Goal: Transaction & Acquisition: Purchase product/service

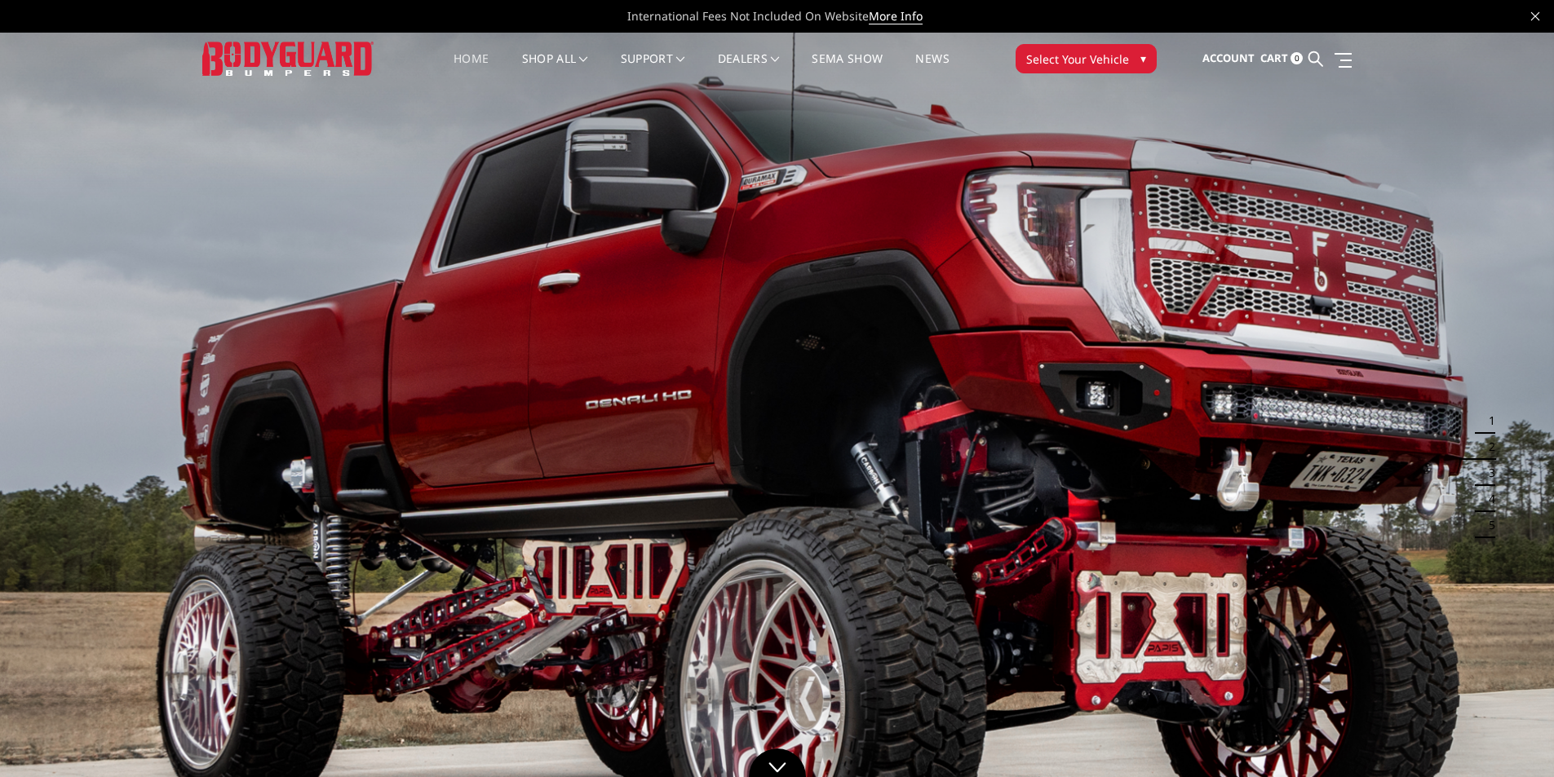
click at [1067, 67] on span "Select Your Vehicle" at bounding box center [1077, 59] width 103 height 17
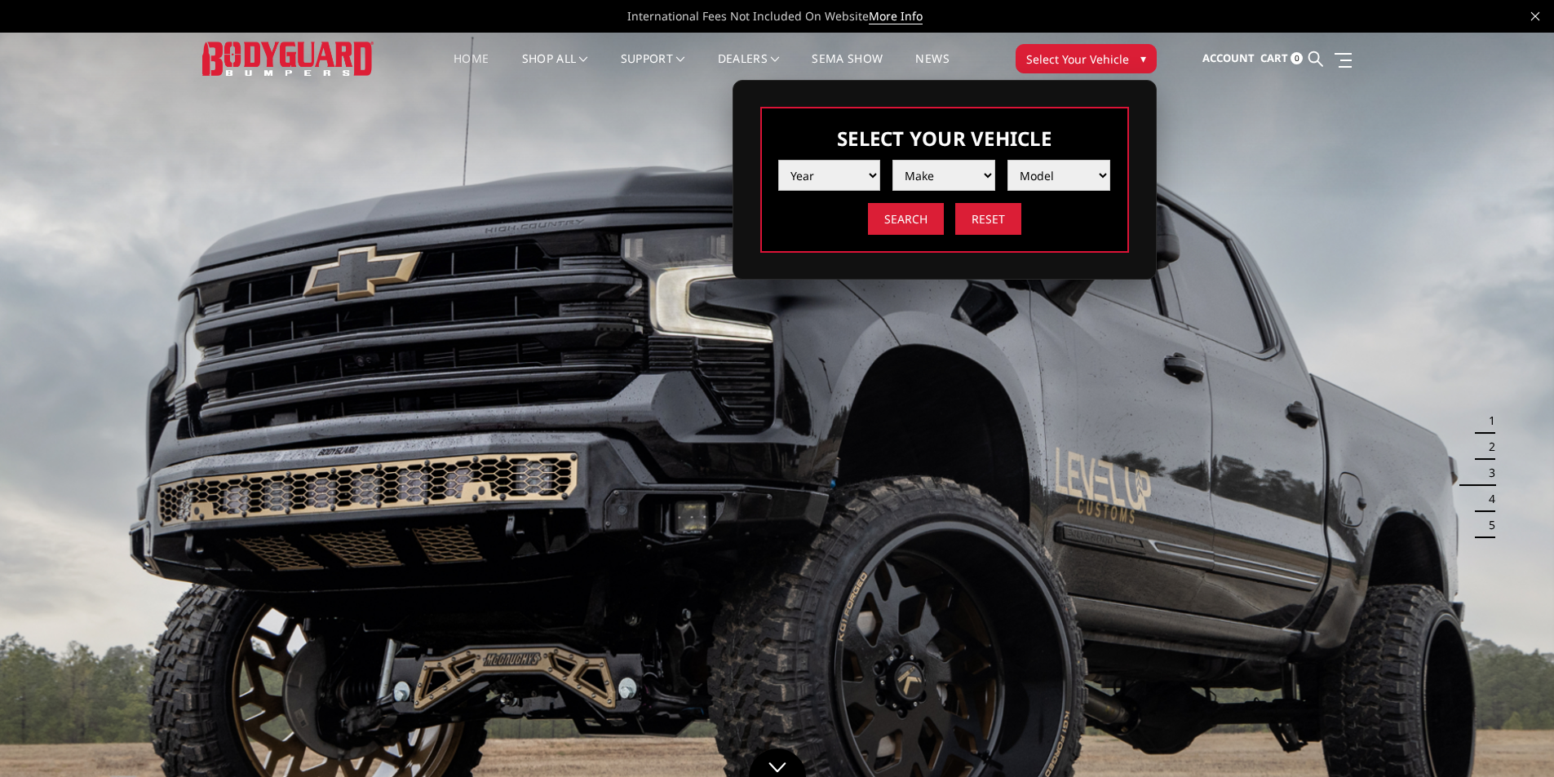
click at [844, 174] on select "Year 2025 2024 2023 2022 2021 2020 2019 2018 2017 2016 2015 2014 2013 2012 2011…" at bounding box center [829, 175] width 103 height 31
select select "yr_2016"
click at [778, 160] on select "Year 2025 2024 2023 2022 2021 2020 2019 2018 2017 2016 2015 2014 2013 2012 2011…" at bounding box center [829, 175] width 103 height 31
click at [958, 178] on select "Make Chevrolet Ford GMC Nissan Ram Toyota" at bounding box center [943, 175] width 103 height 31
select select "mk_ford"
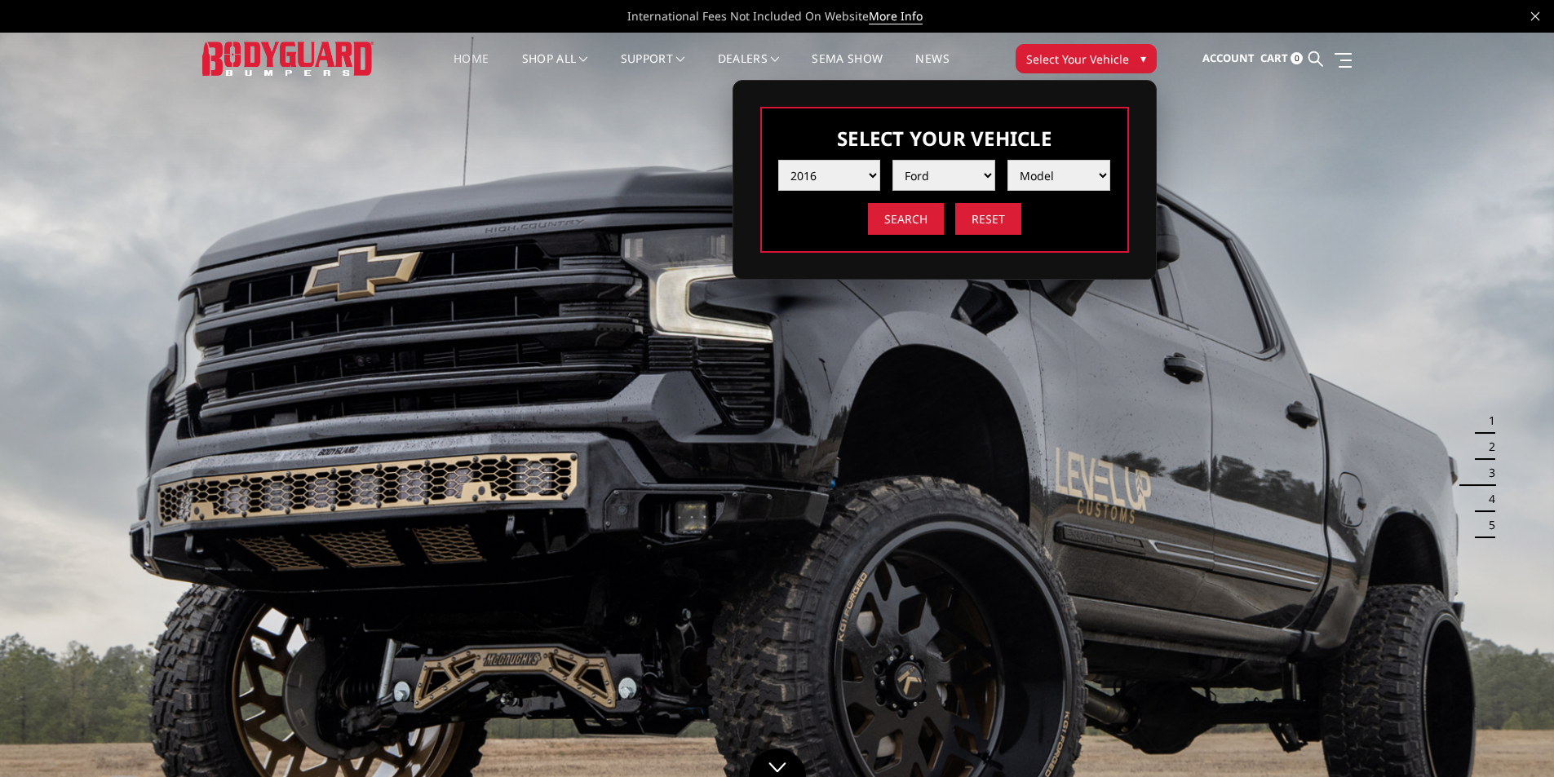
click at [892, 160] on select "Make Chevrolet Ford GMC Nissan Ram Toyota" at bounding box center [943, 175] width 103 height 31
drag, startPoint x: 1019, startPoint y: 194, endPoint x: 1059, endPoint y: 166, distance: 48.6
click at [1059, 166] on select "Model F150 F250 / F350 F450 F550" at bounding box center [1058, 175] width 103 height 31
select select "md_f250-f350"
click at [1007, 160] on select "Model F150 F250 / F350 F450 F550" at bounding box center [1058, 175] width 103 height 31
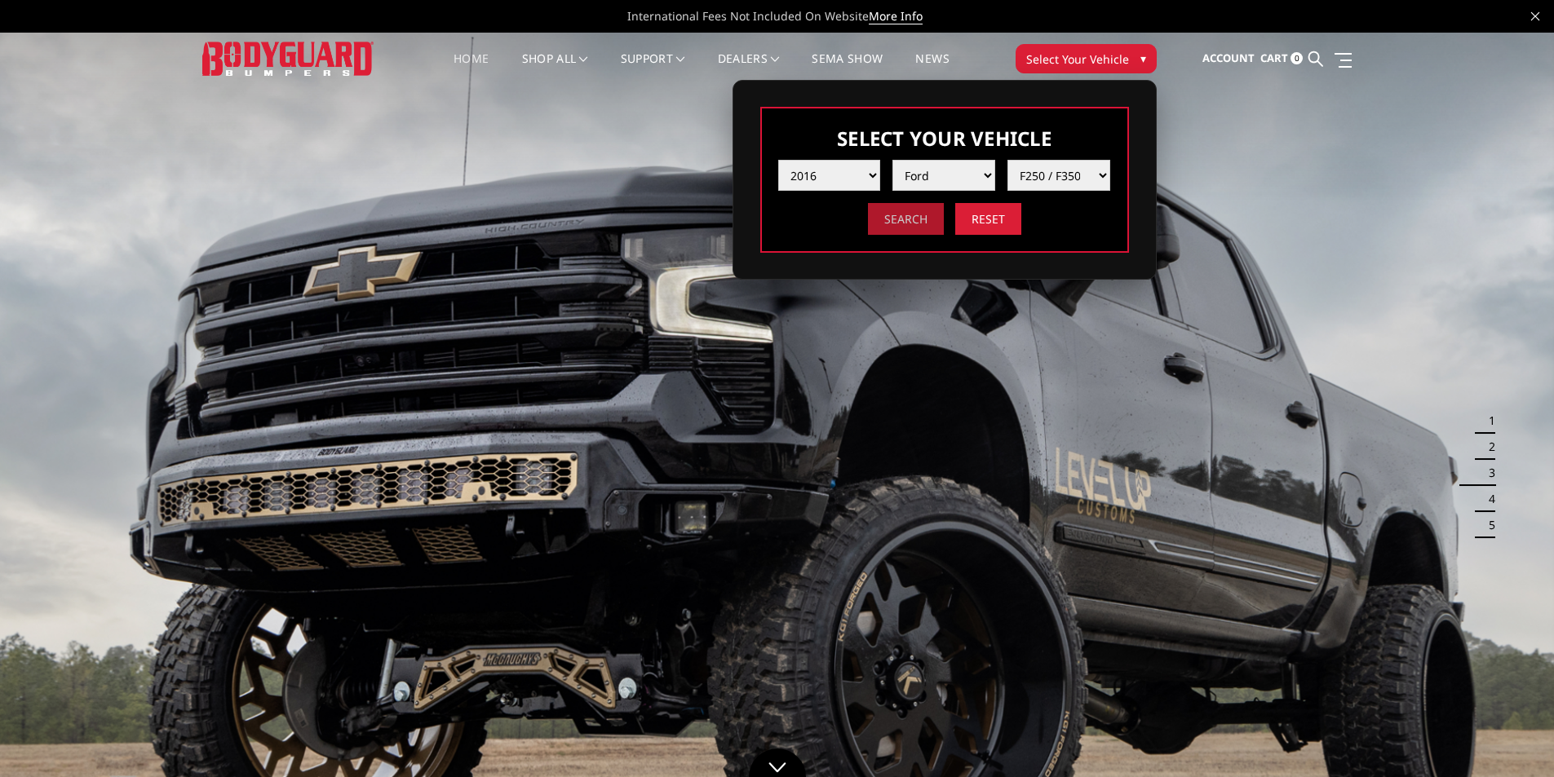
click at [895, 221] on input "Search" at bounding box center [906, 219] width 76 height 32
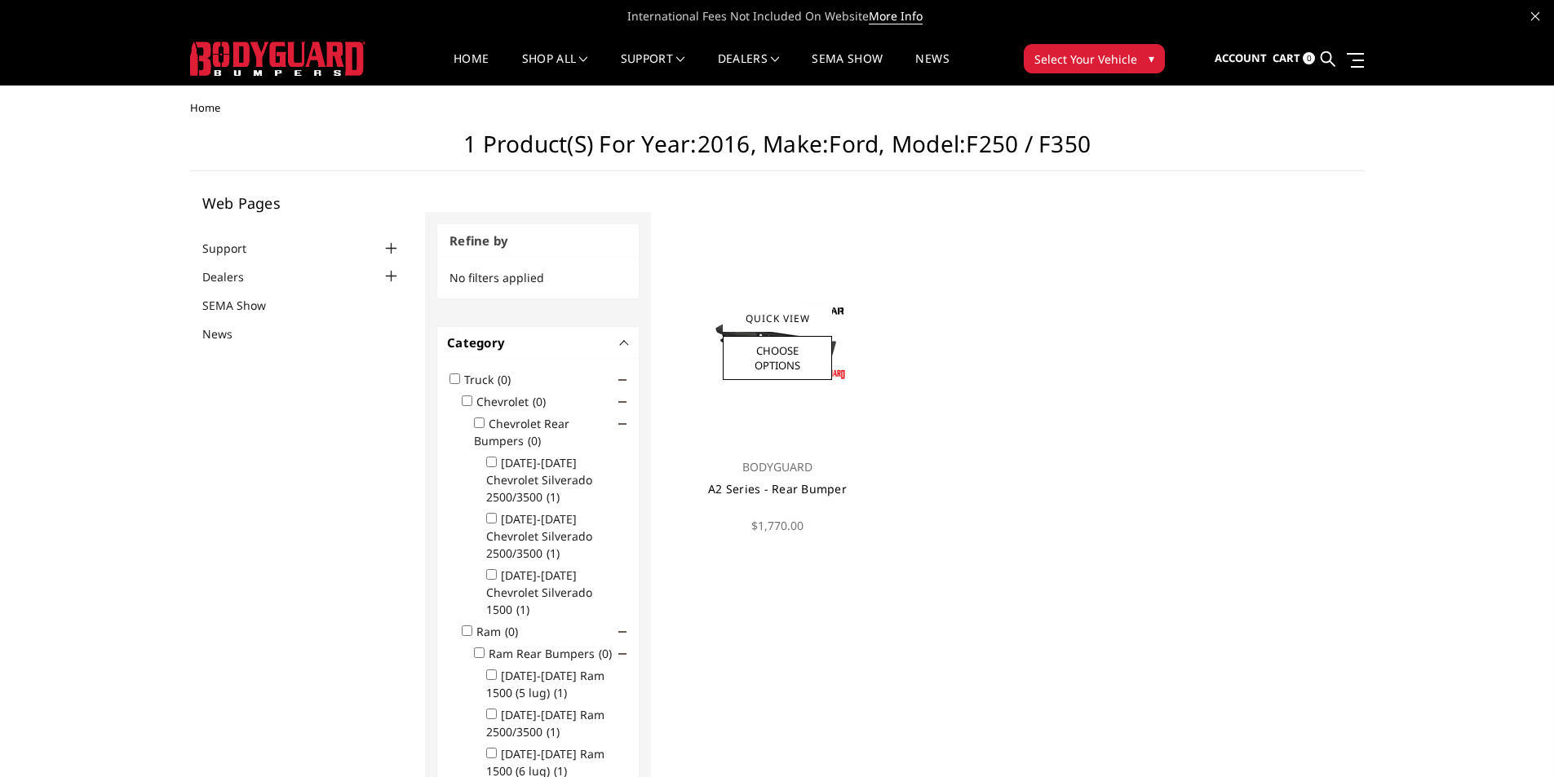
click at [802, 489] on link "A2 Series - Rear Bumper" at bounding box center [777, 488] width 139 height 15
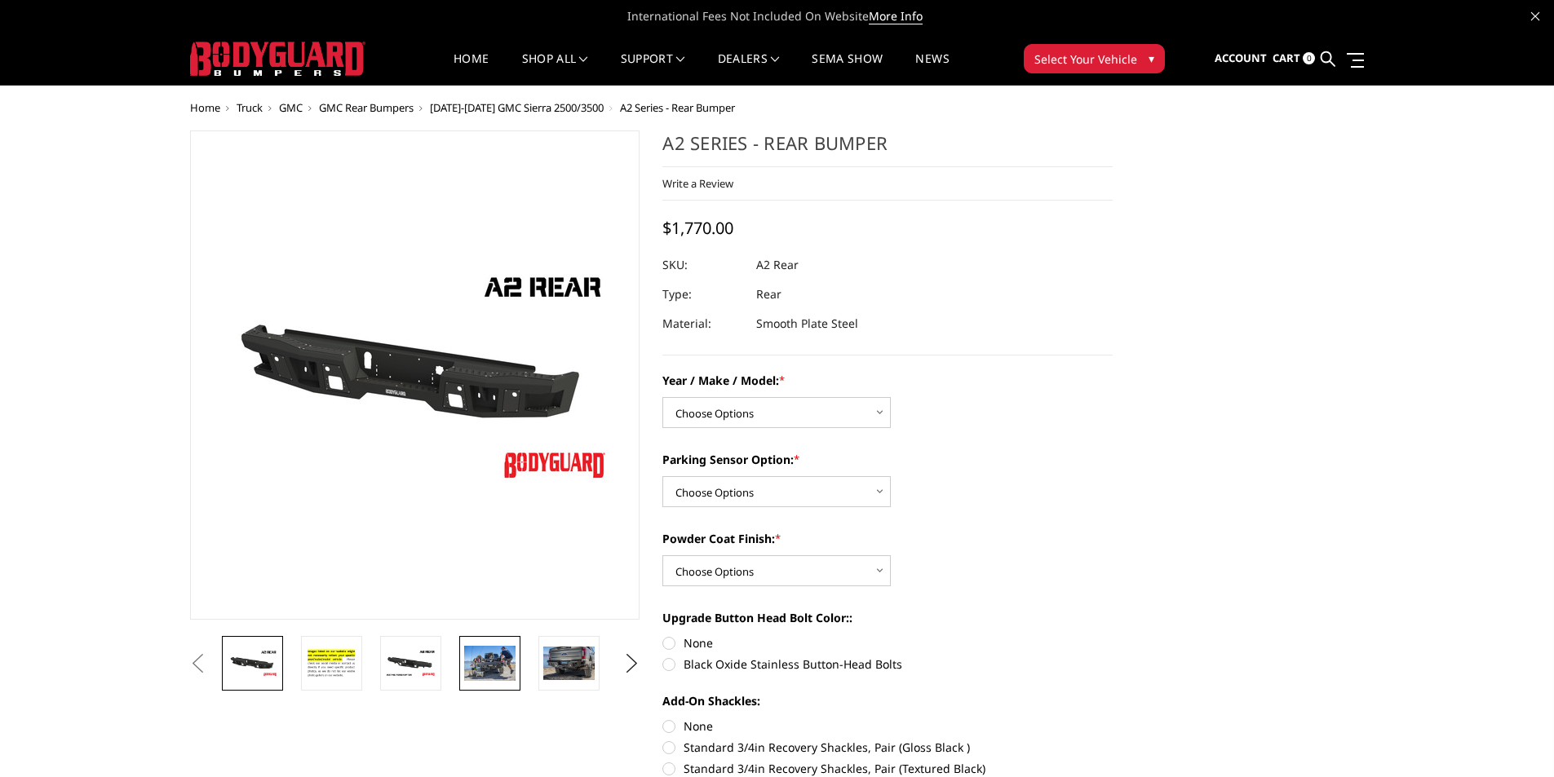
click at [472, 668] on img at bounding box center [489, 663] width 51 height 34
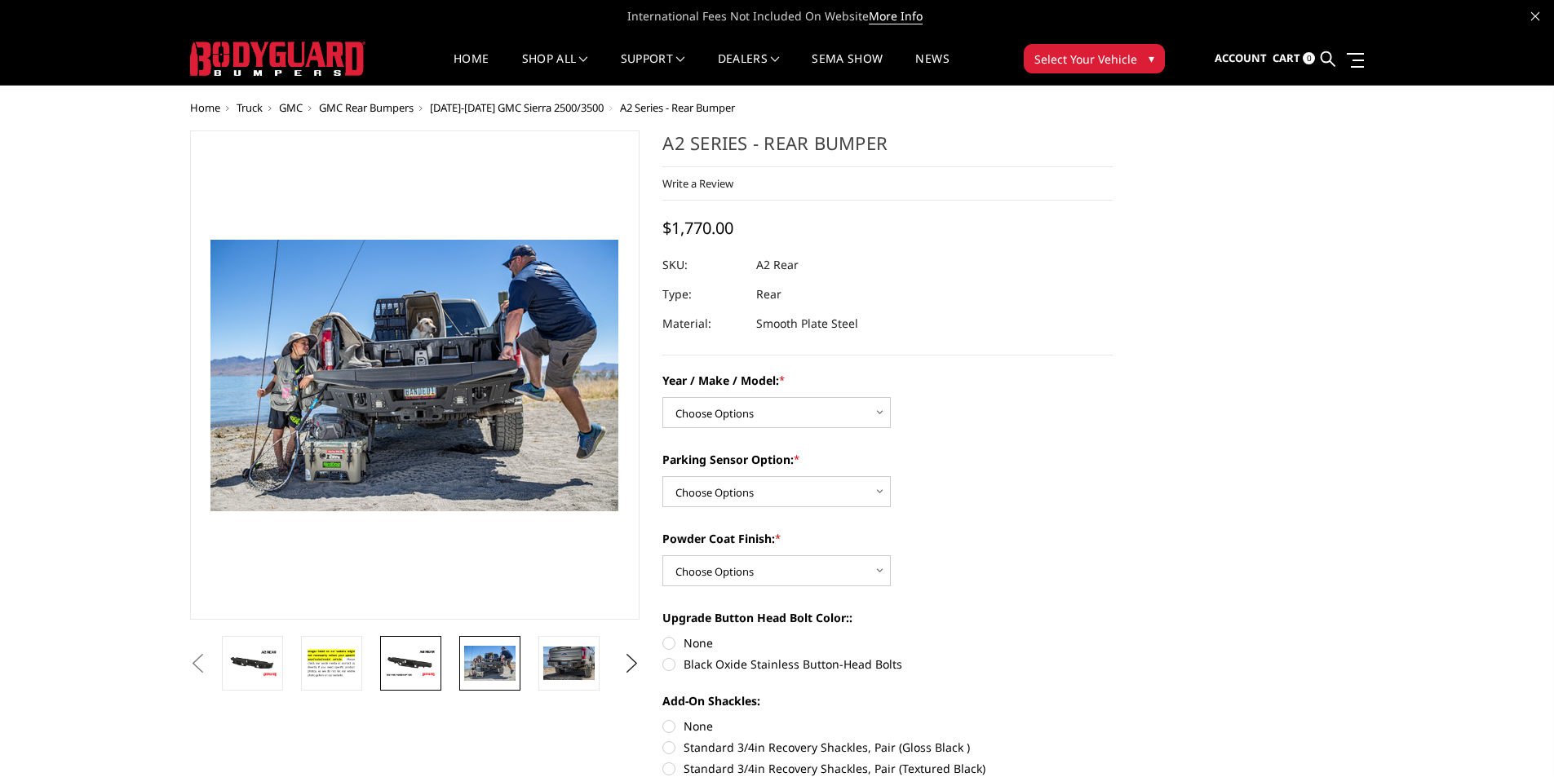
click at [400, 671] on img at bounding box center [410, 663] width 51 height 29
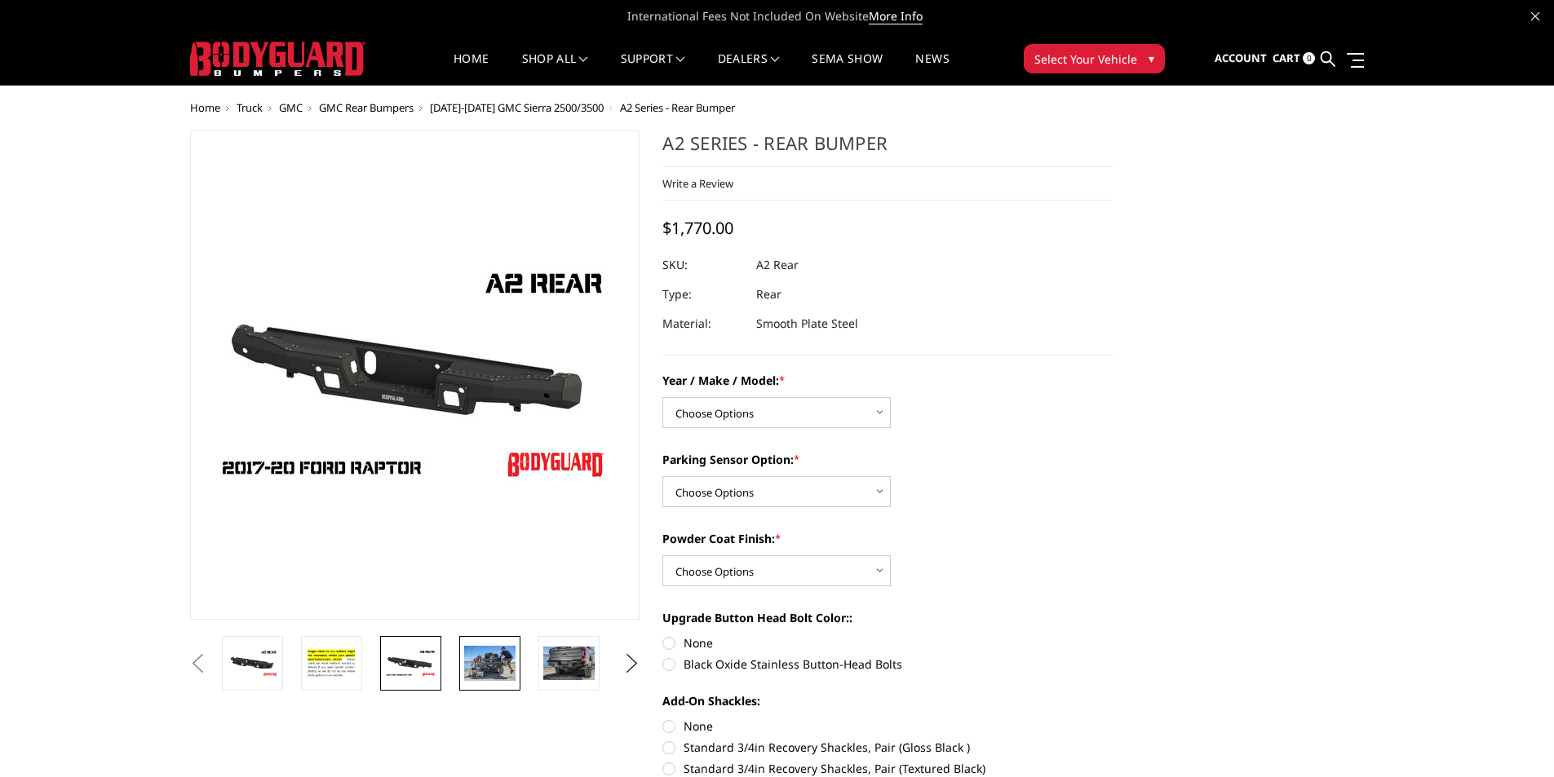
click at [465, 670] on img at bounding box center [489, 663] width 51 height 34
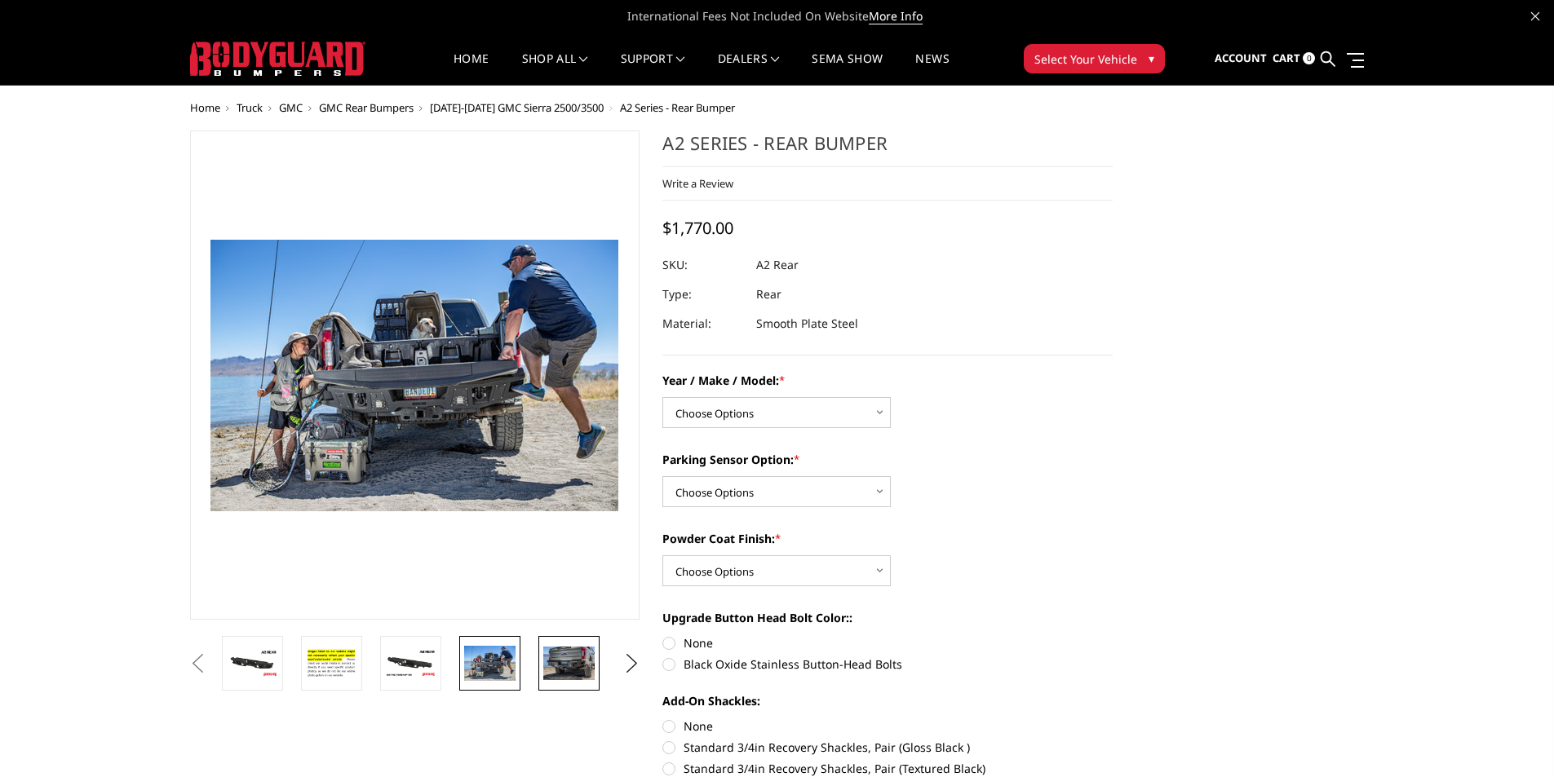
click at [574, 666] on img at bounding box center [568, 663] width 51 height 33
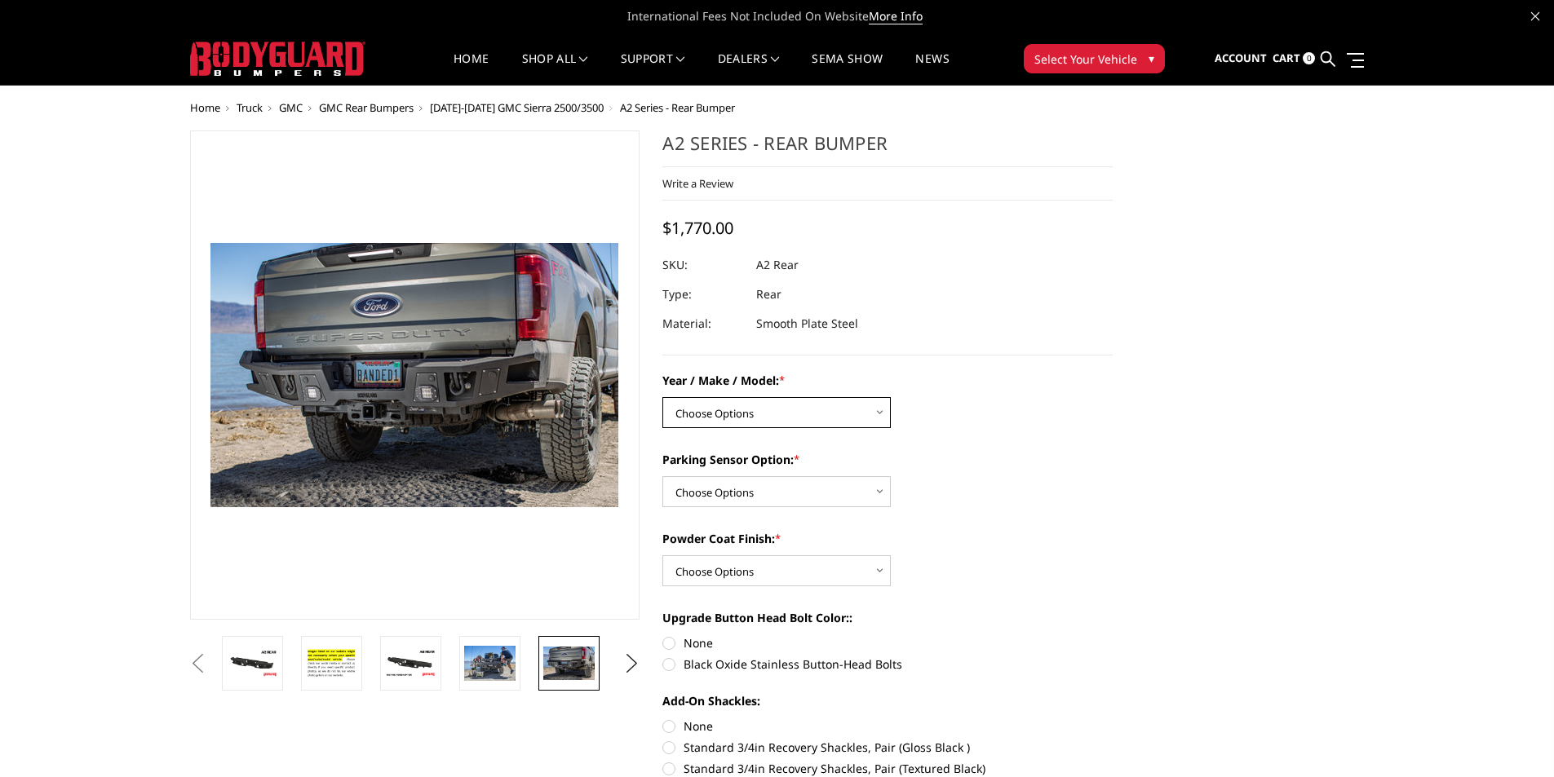
click at [682, 401] on select "Choose Options Chevrolet/GMC 20-24 2500 / 3500 Chevrolet/GMC 15-19 2500 / 3500 …" at bounding box center [776, 412] width 228 height 31
select select "1466"
click at [662, 397] on select "Choose Options Chevrolet/GMC 20-24 2500 / 3500 Chevrolet/GMC 15-19 2500 / 3500 …" at bounding box center [776, 412] width 228 height 31
click at [803, 486] on select "Choose Options Yes - With sensor cutouts No - Without sensor cutouts" at bounding box center [776, 491] width 228 height 31
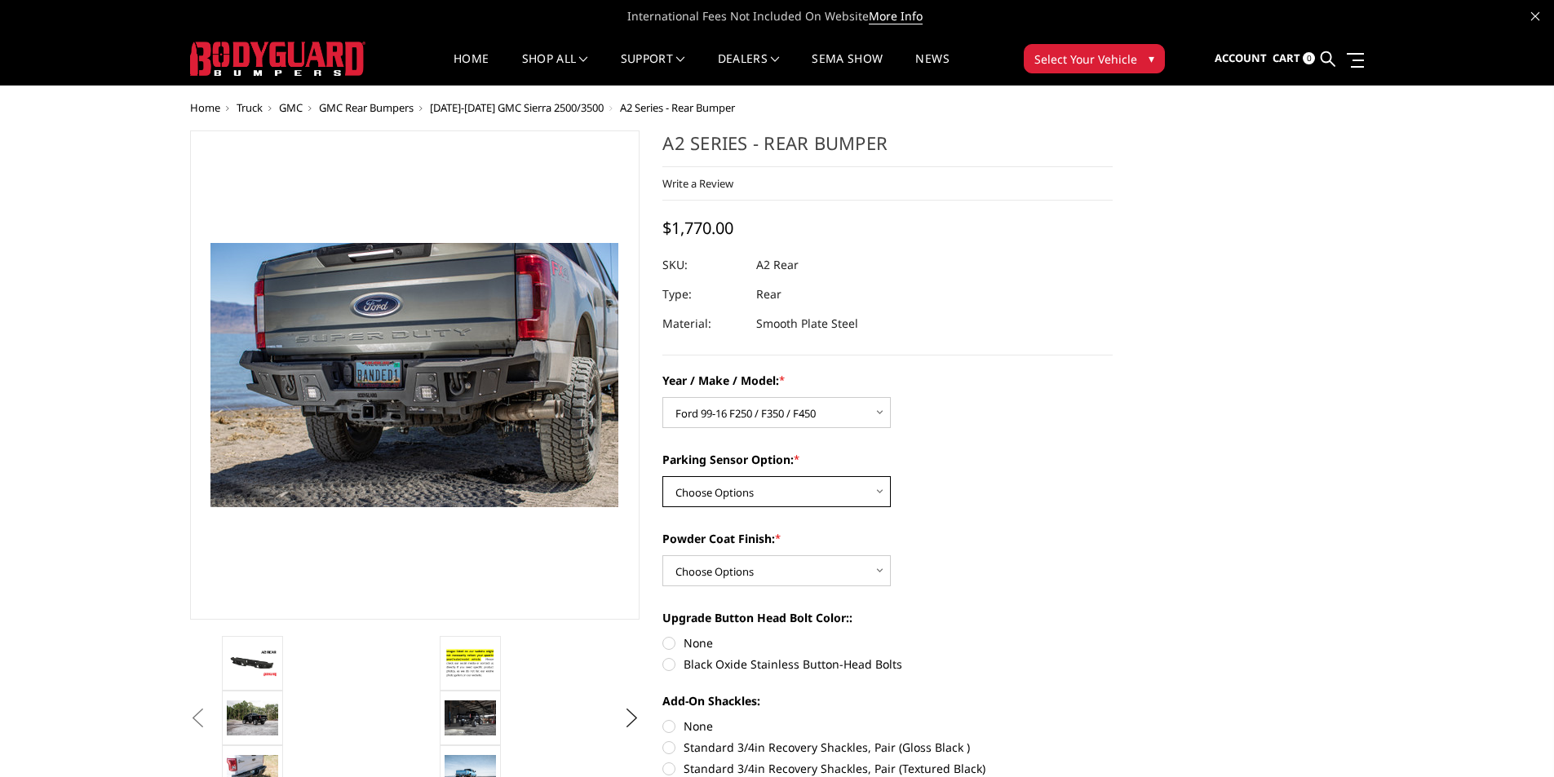
select select "564"
click at [662, 476] on select "Choose Options Yes - With sensor cutouts No - Without sensor cutouts" at bounding box center [776, 491] width 228 height 31
click at [838, 568] on select "Choose Options Bare metal (included) Texture black powder coat" at bounding box center [776, 570] width 228 height 31
select select "549"
click at [662, 555] on select "Choose Options Bare metal (included) Texture black powder coat" at bounding box center [776, 570] width 228 height 31
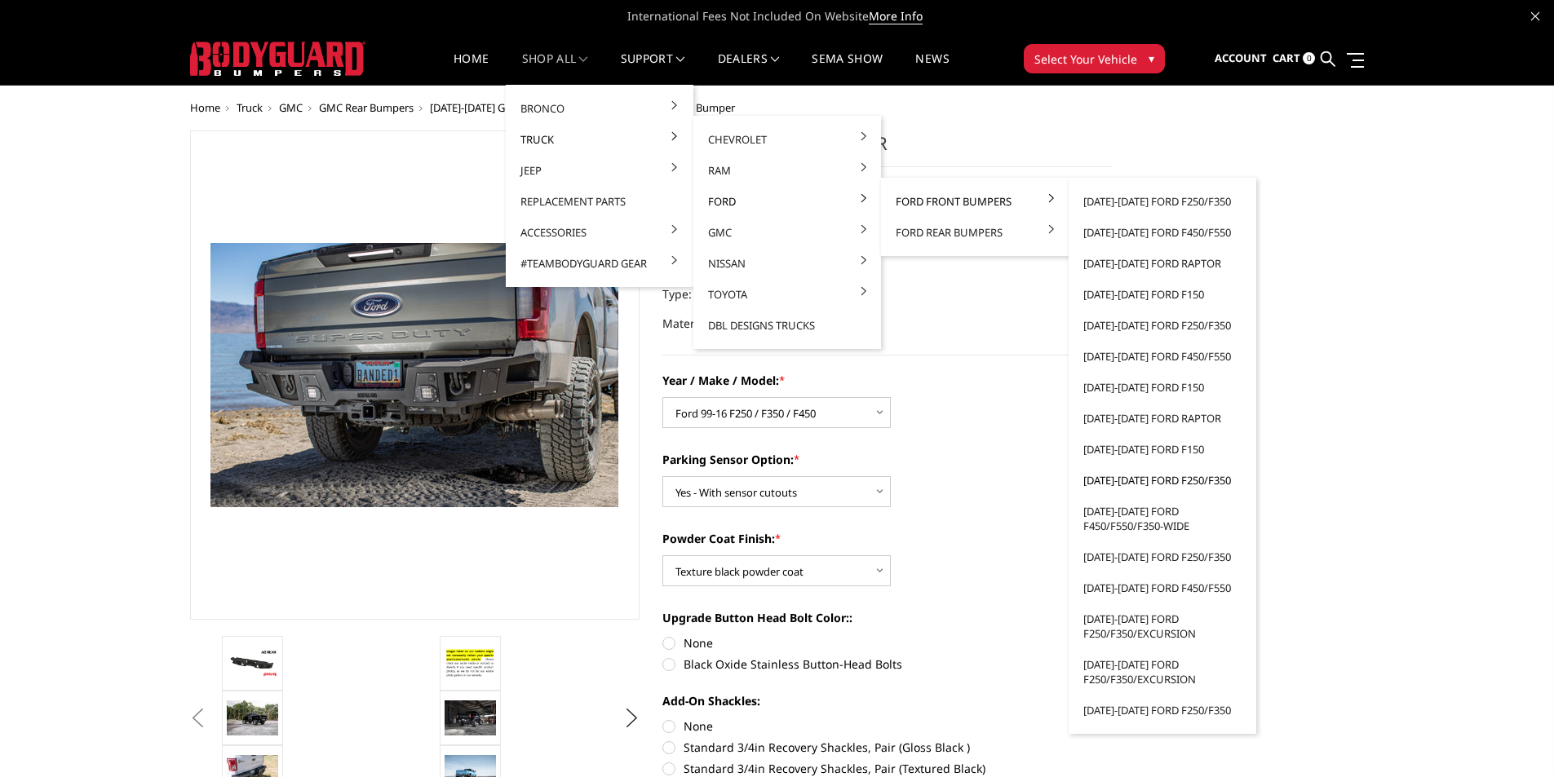
click at [1159, 479] on link "[DATE]-[DATE] Ford F250/F350" at bounding box center [1162, 480] width 175 height 31
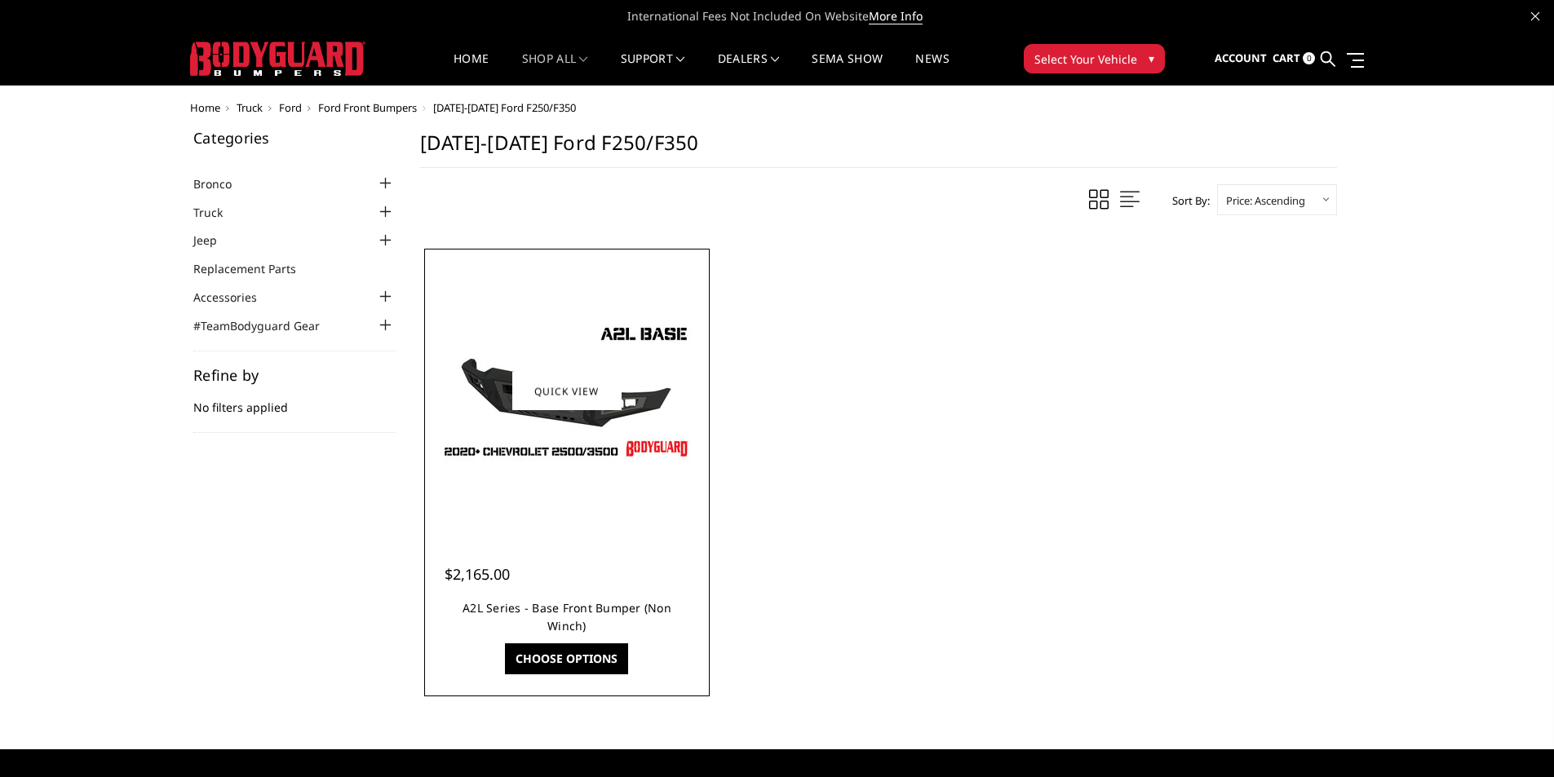
click at [630, 604] on link "A2L Series - Base Front Bumper (Non Winch)" at bounding box center [566, 616] width 209 height 33
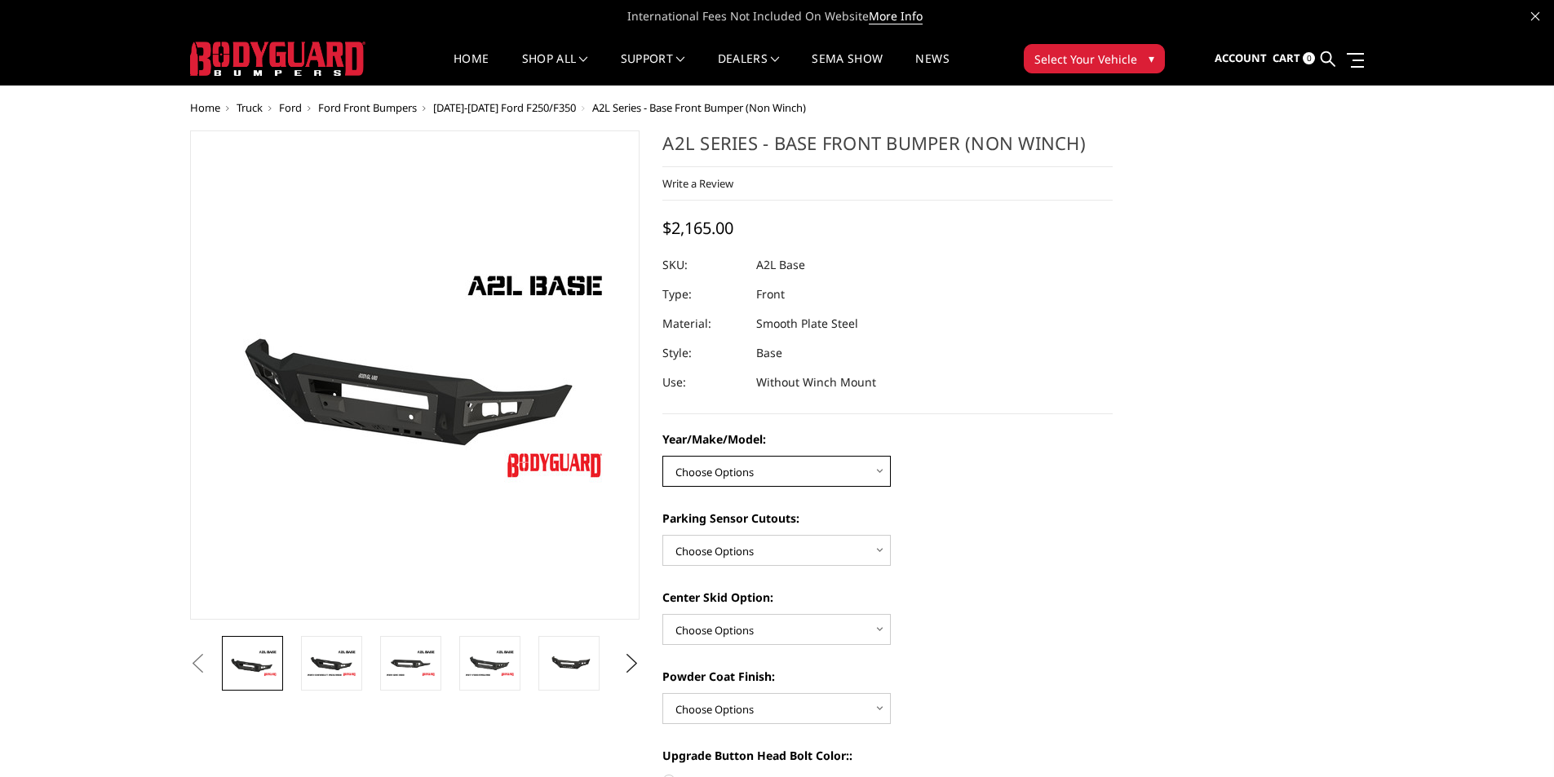
click at [818, 470] on select "Choose Options Chevrolet 15-19 2500/3500 Chevrolet 19-21 1500 Chevrolet 15-20 C…" at bounding box center [776, 471] width 228 height 31
select select "4336"
click at [662, 456] on select "Choose Options Chevrolet 15-19 2500/3500 Chevrolet 19-21 1500 Chevrolet 15-20 C…" at bounding box center [776, 471] width 228 height 31
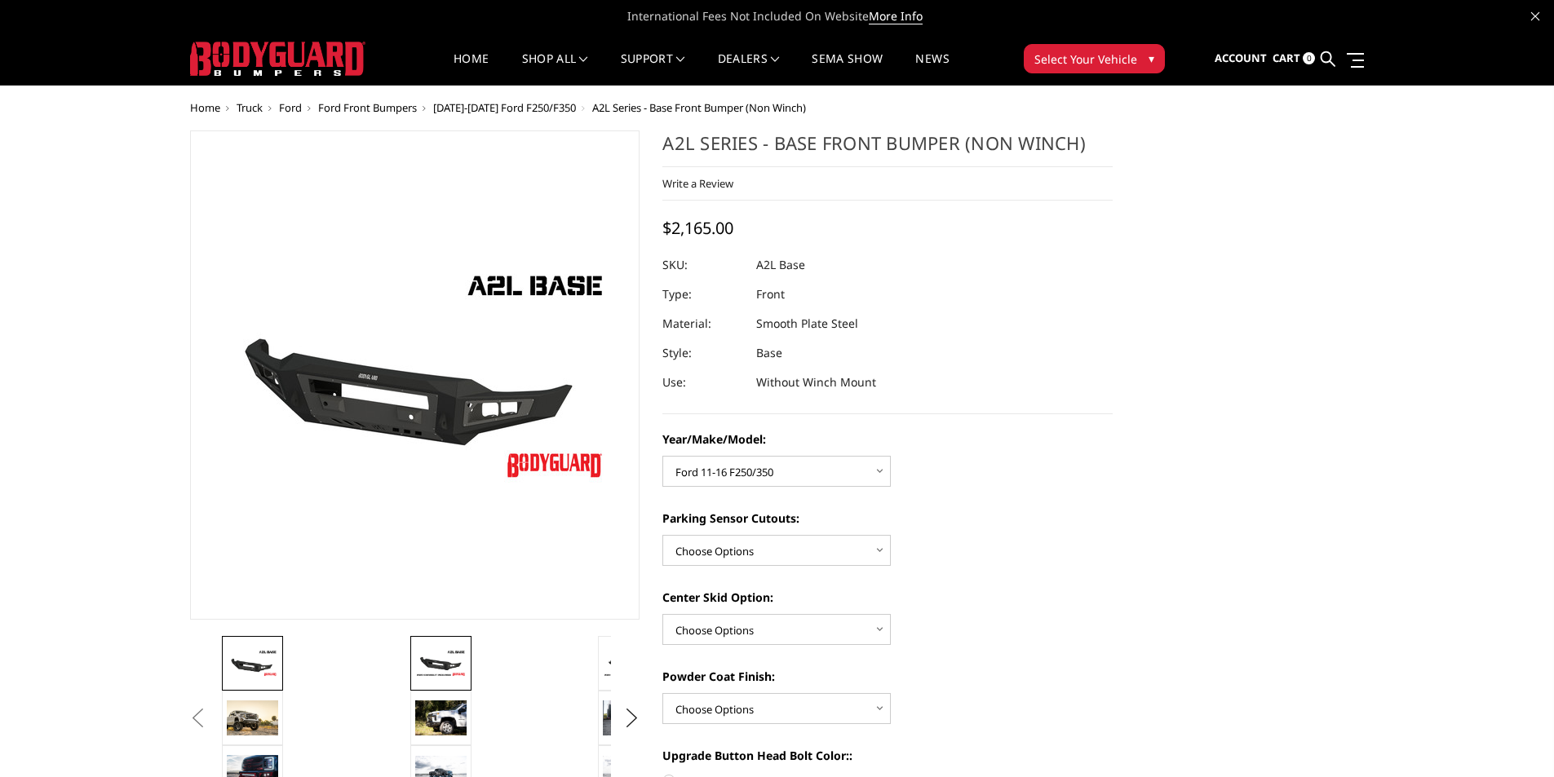
click at [425, 649] on img at bounding box center [440, 663] width 51 height 29
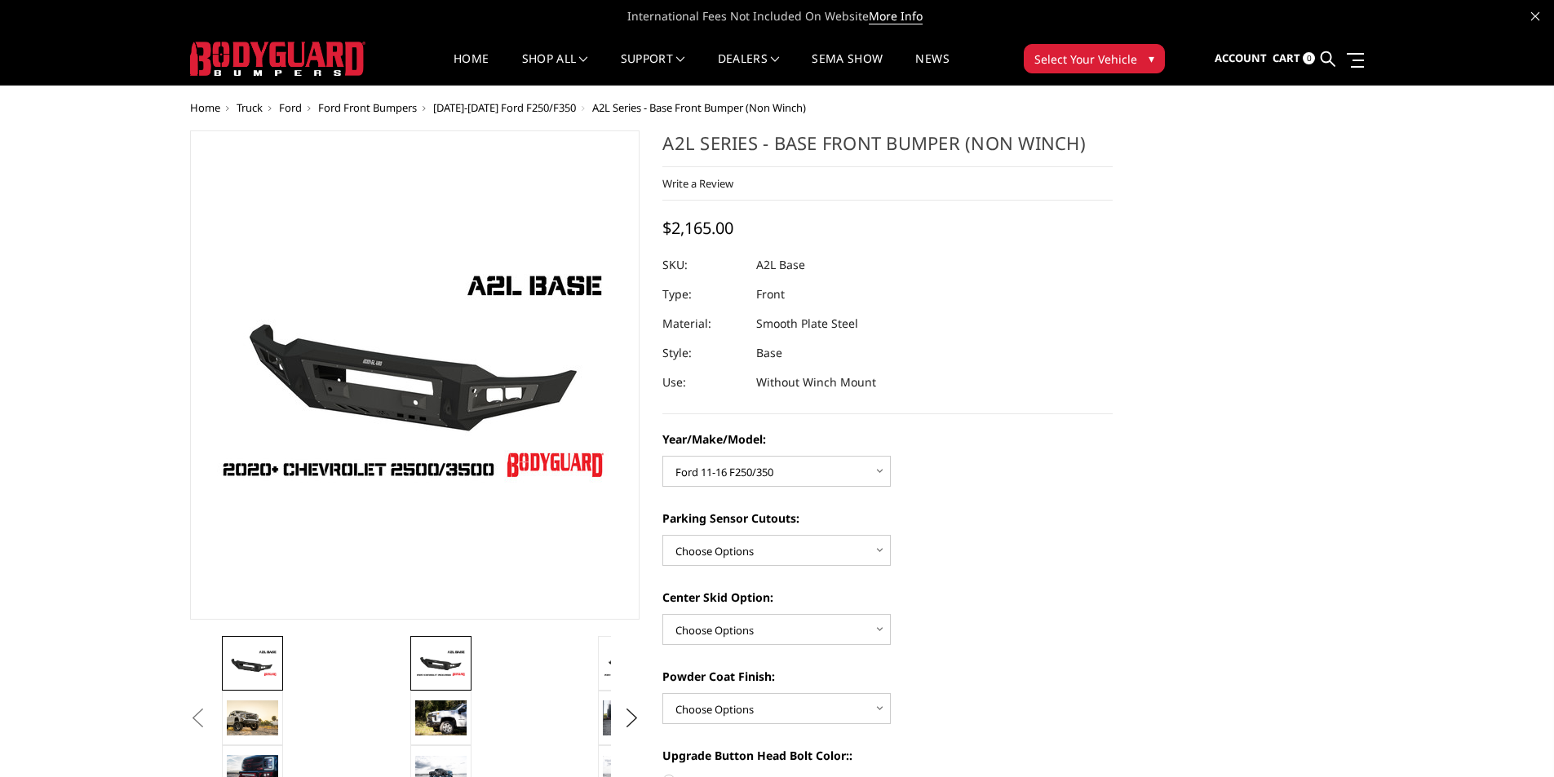
click at [245, 658] on img at bounding box center [252, 663] width 51 height 29
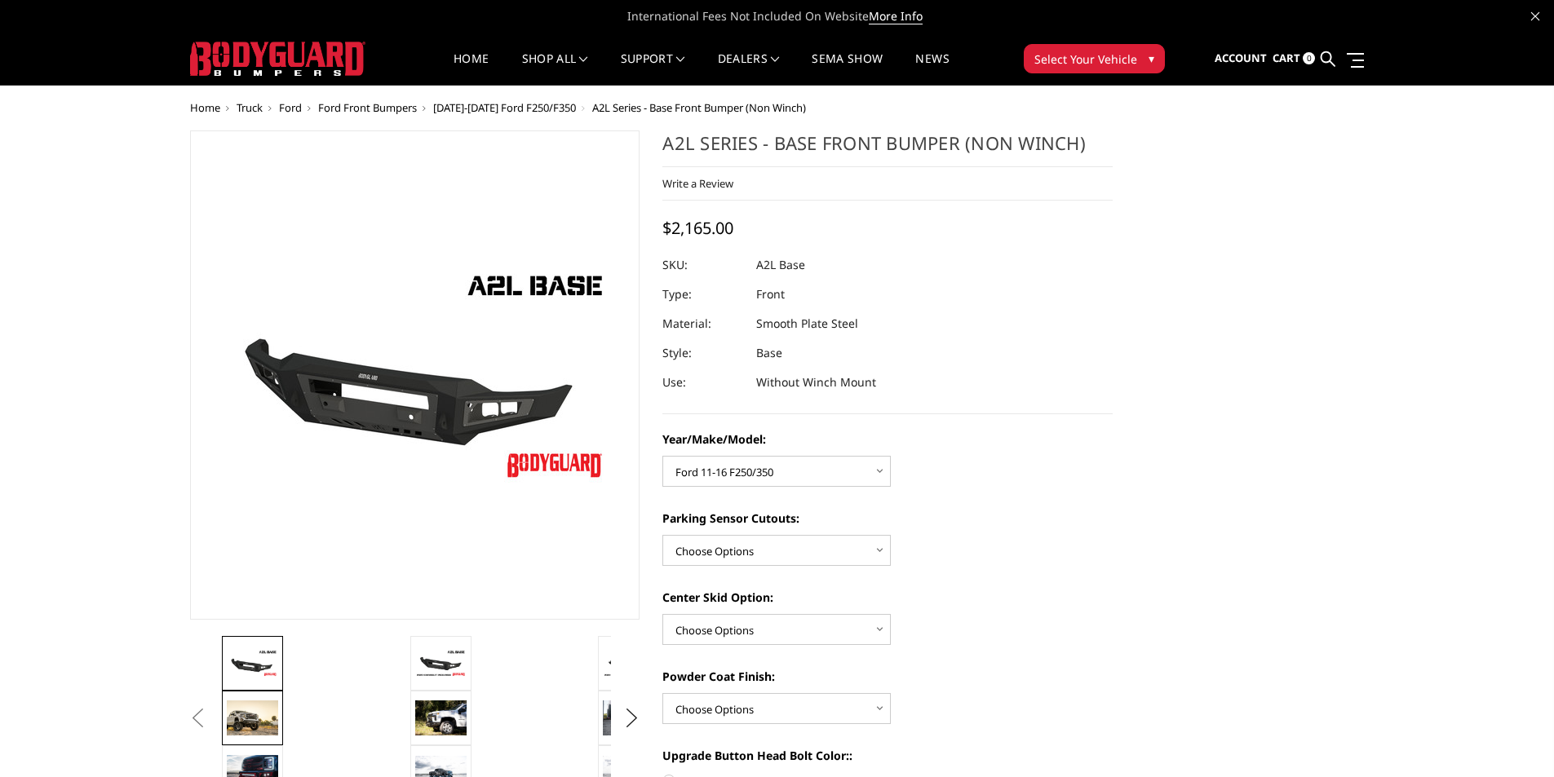
click at [254, 732] on img at bounding box center [252, 718] width 51 height 35
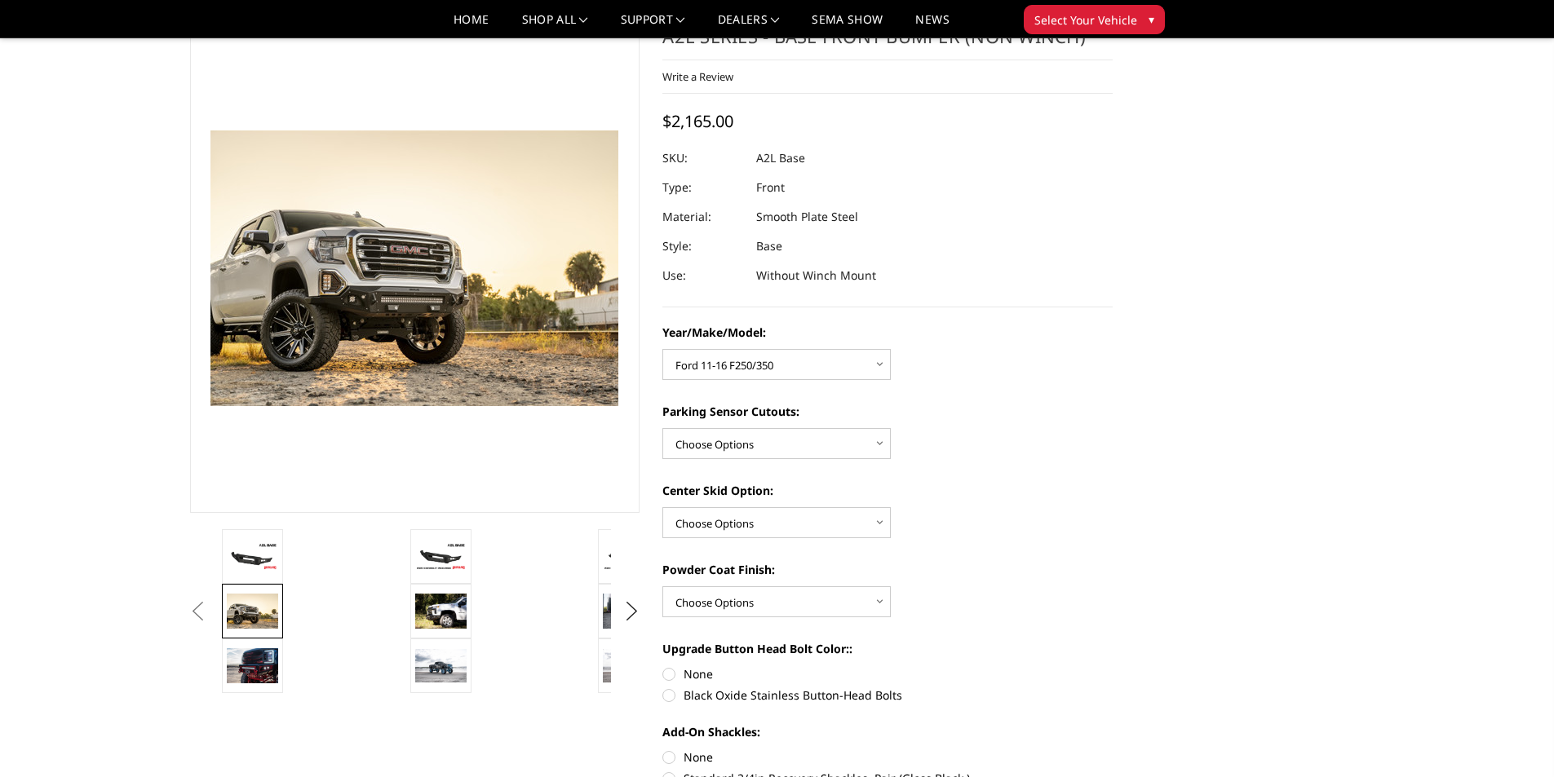
scroll to position [114, 0]
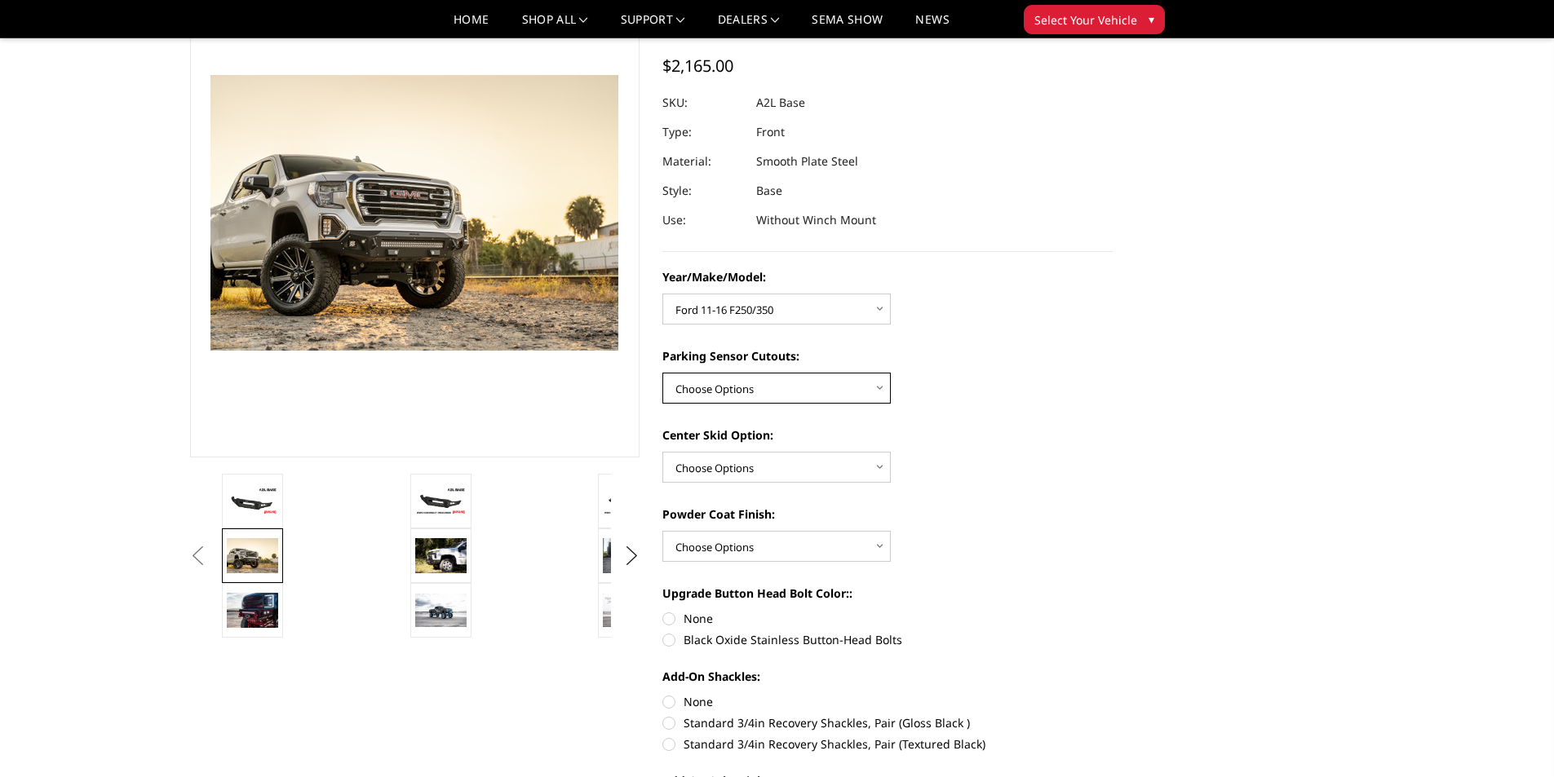
click at [787, 390] on select "Choose Options Yes - With Parking Sensor Cutouts No - Without Parking Sensor Cu…" at bounding box center [776, 388] width 228 height 31
select select "4329"
click at [662, 373] on select "Choose Options Yes - With Parking Sensor Cutouts No - Without Parking Sensor Cu…" at bounding box center [776, 388] width 228 height 31
click at [826, 475] on select "Choose Options Single Light Bar Cutout" at bounding box center [776, 467] width 228 height 31
select select "4304"
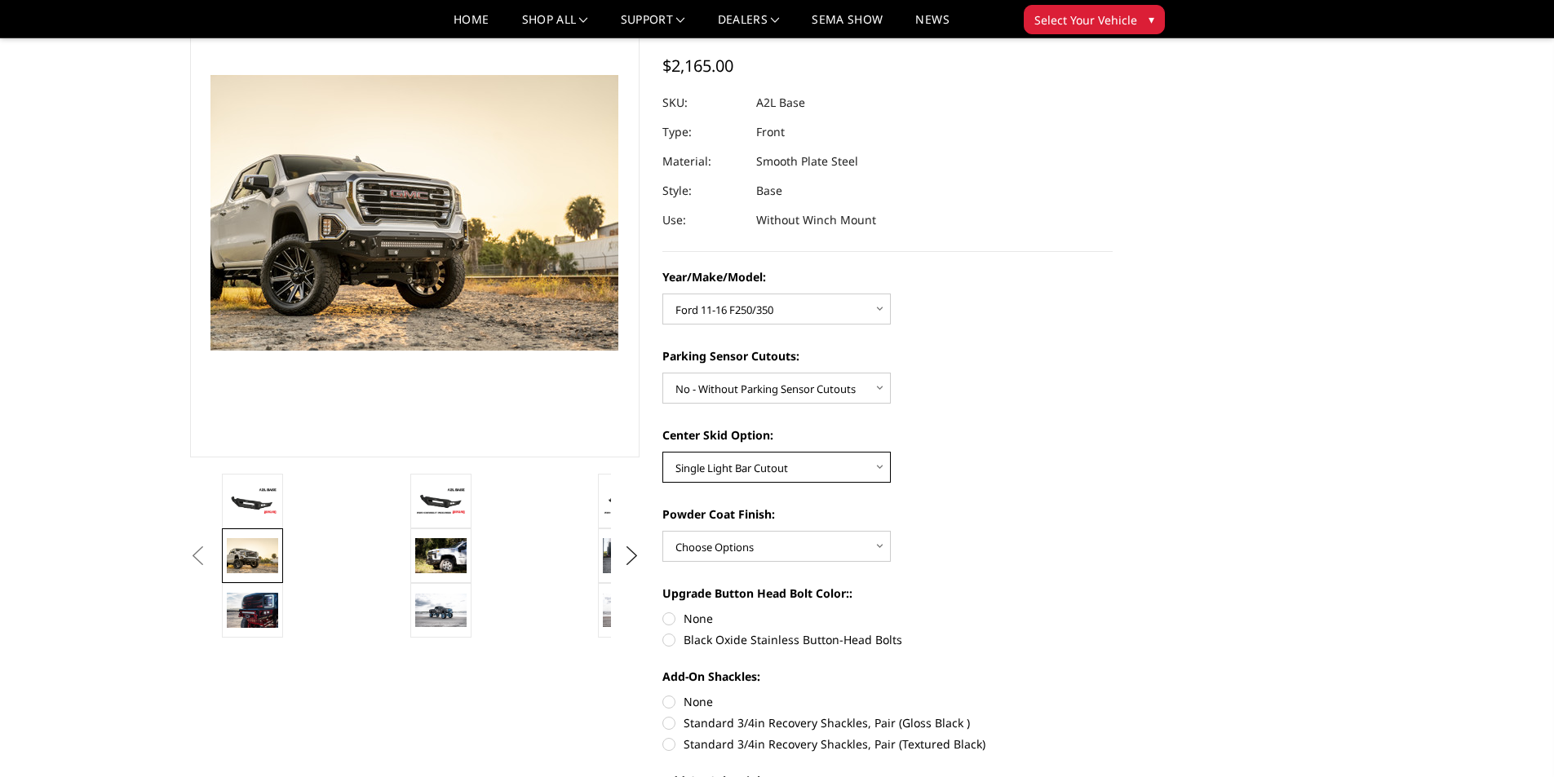
click at [662, 452] on select "Choose Options Single Light Bar Cutout" at bounding box center [776, 467] width 228 height 31
click at [815, 542] on select "Choose Options Bare metal (included) Texture Black Powder Coat" at bounding box center [776, 546] width 228 height 31
select select "4286"
click at [662, 531] on select "Choose Options Bare metal (included) Texture Black Powder Coat" at bounding box center [776, 546] width 228 height 31
click at [672, 642] on label "Black Oxide Stainless Button-Head Bolts" at bounding box center [887, 639] width 450 height 17
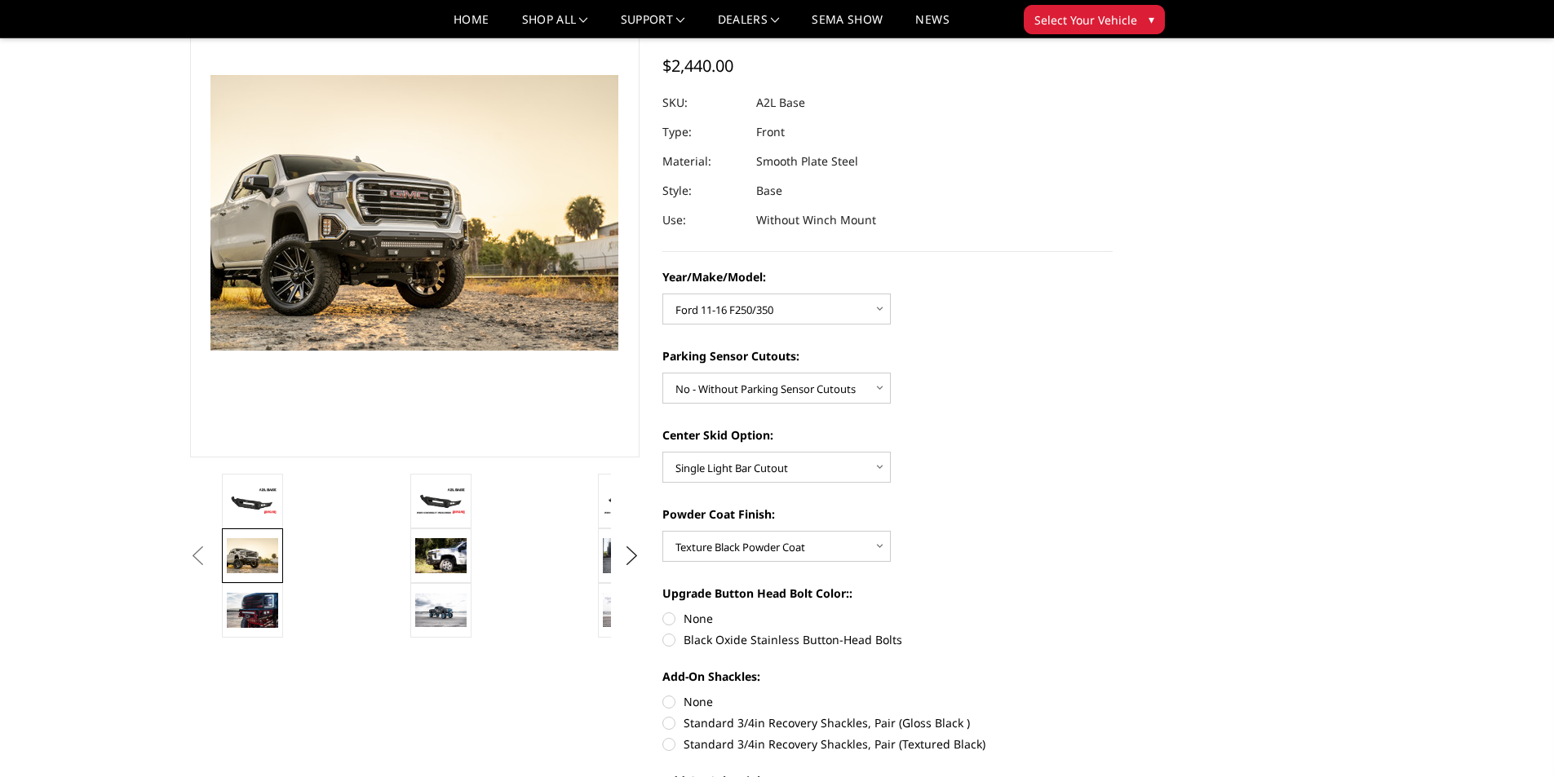
click at [1112, 611] on input "Black Oxide Stainless Button-Head Bolts" at bounding box center [1112, 610] width 1 height 1
radio input "true"
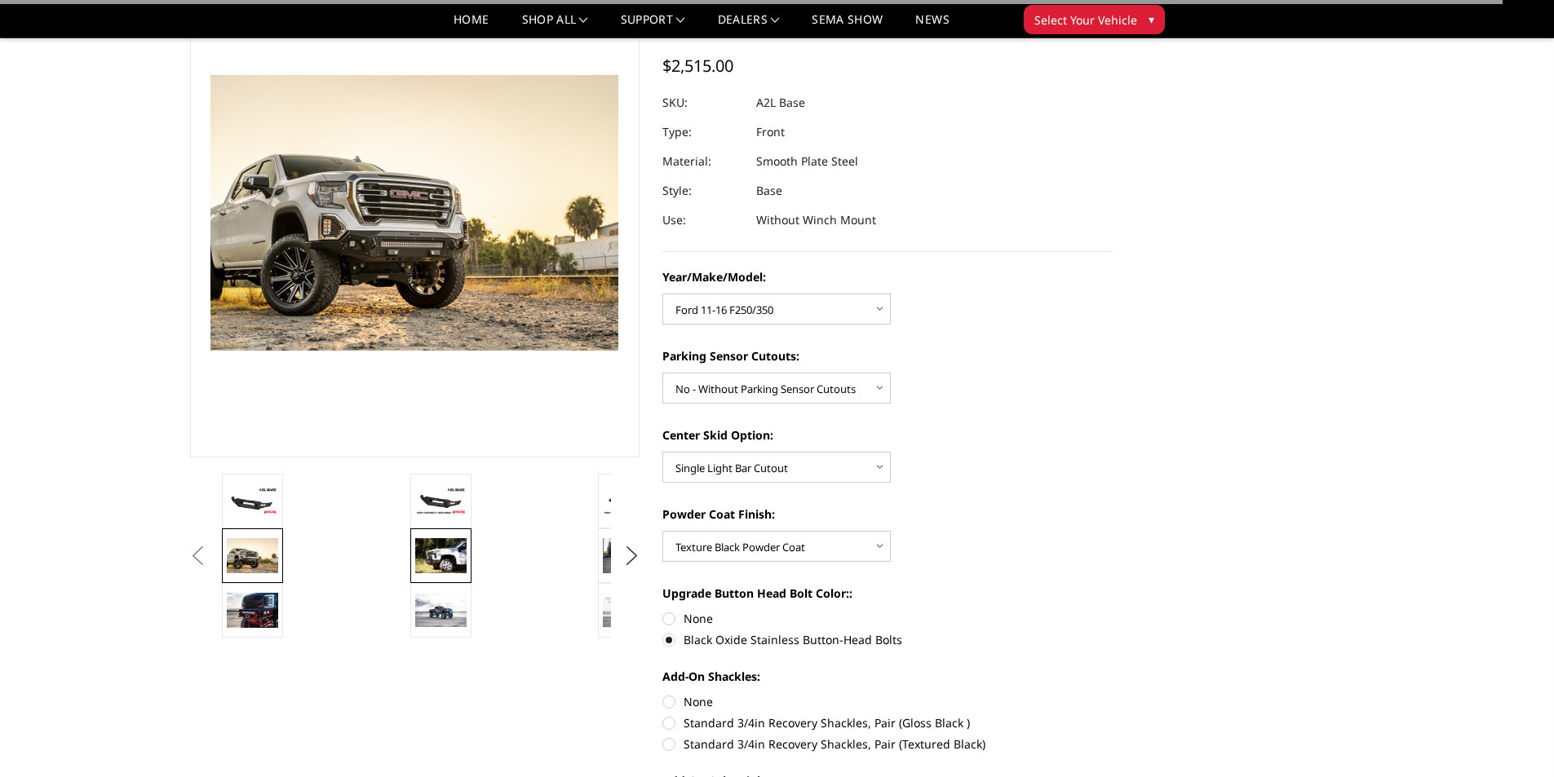
click at [441, 563] on img at bounding box center [440, 555] width 51 height 34
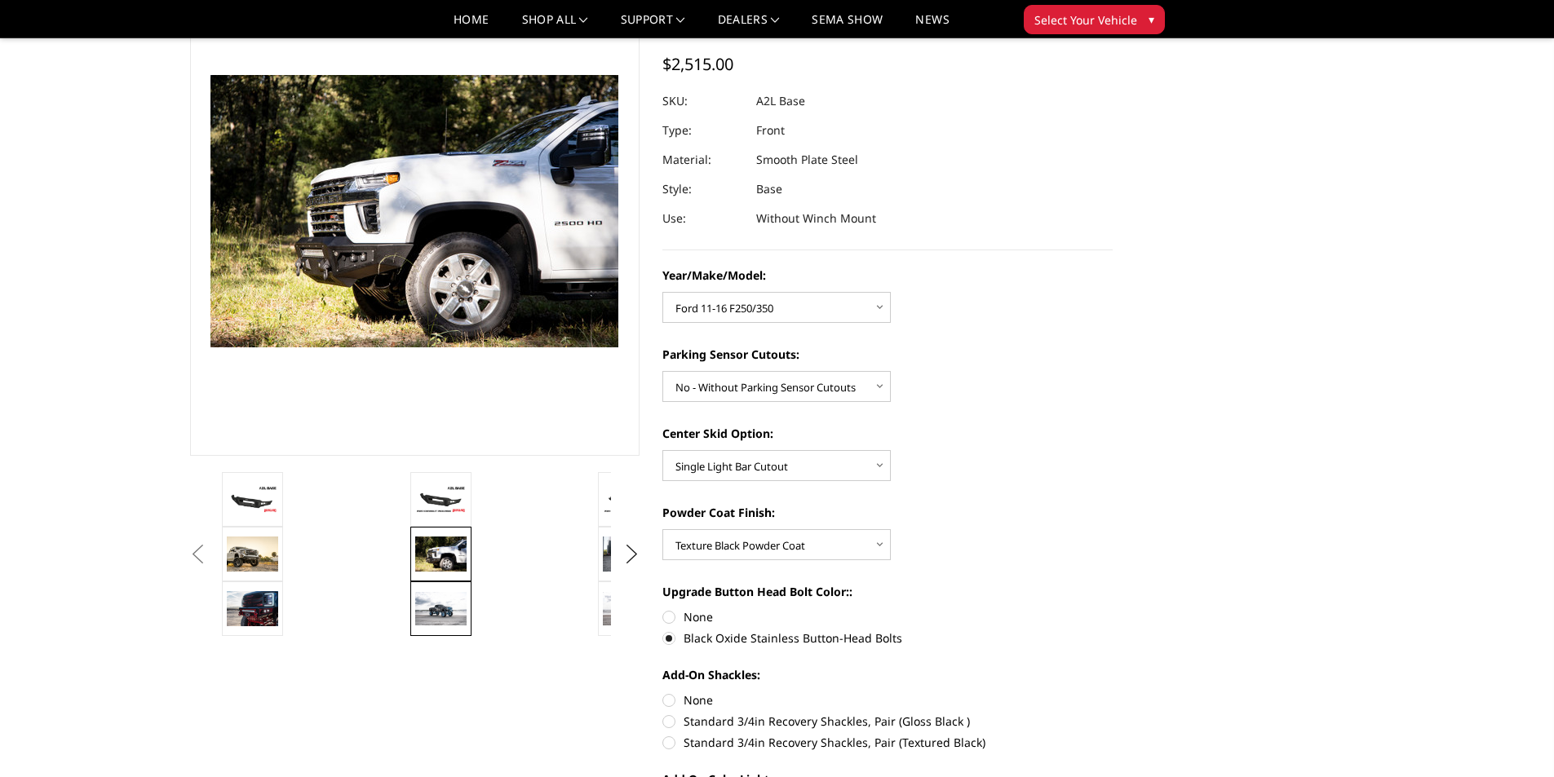
click at [442, 609] on img at bounding box center [440, 608] width 51 height 33
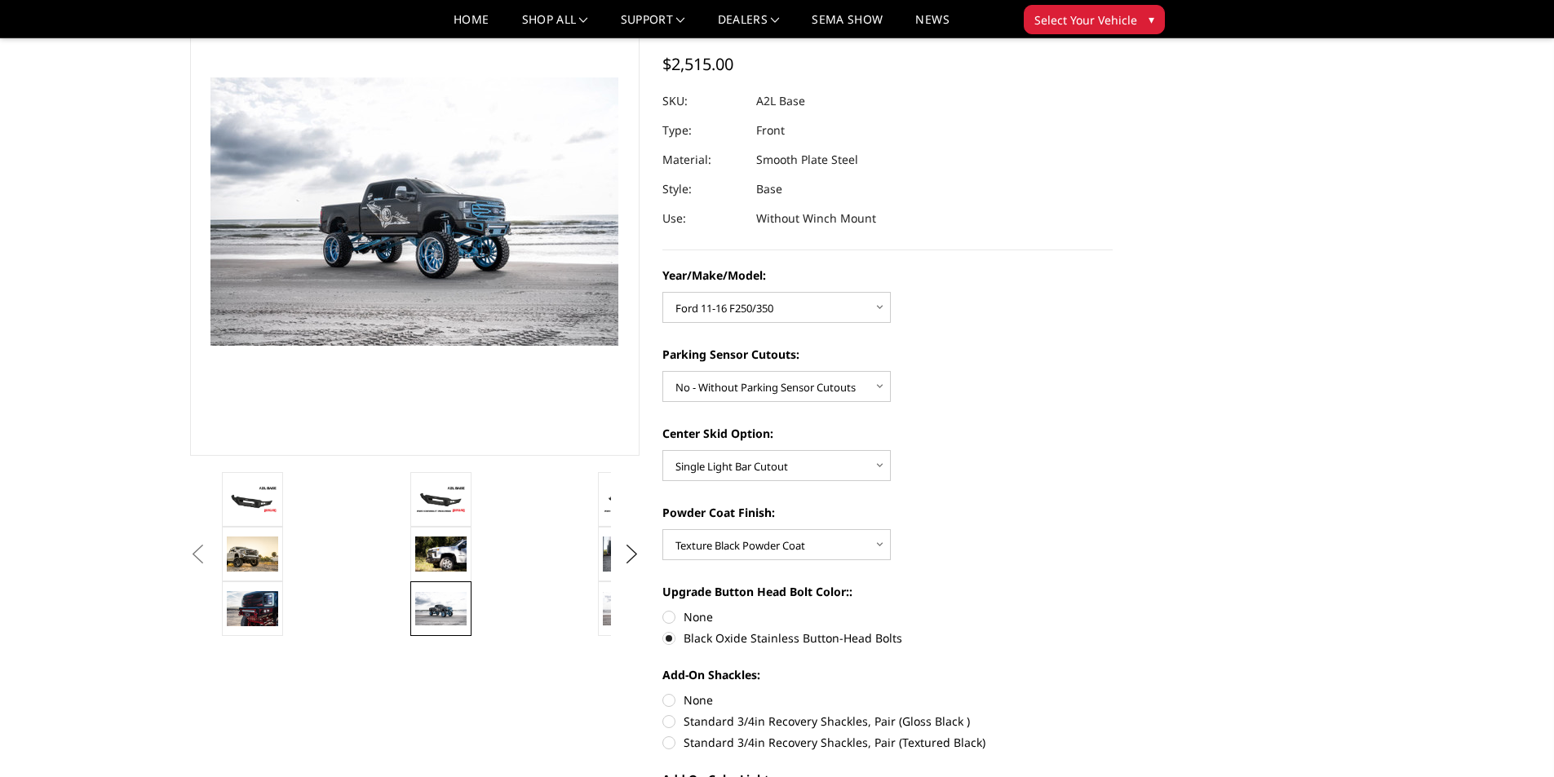
scroll to position [118, 0]
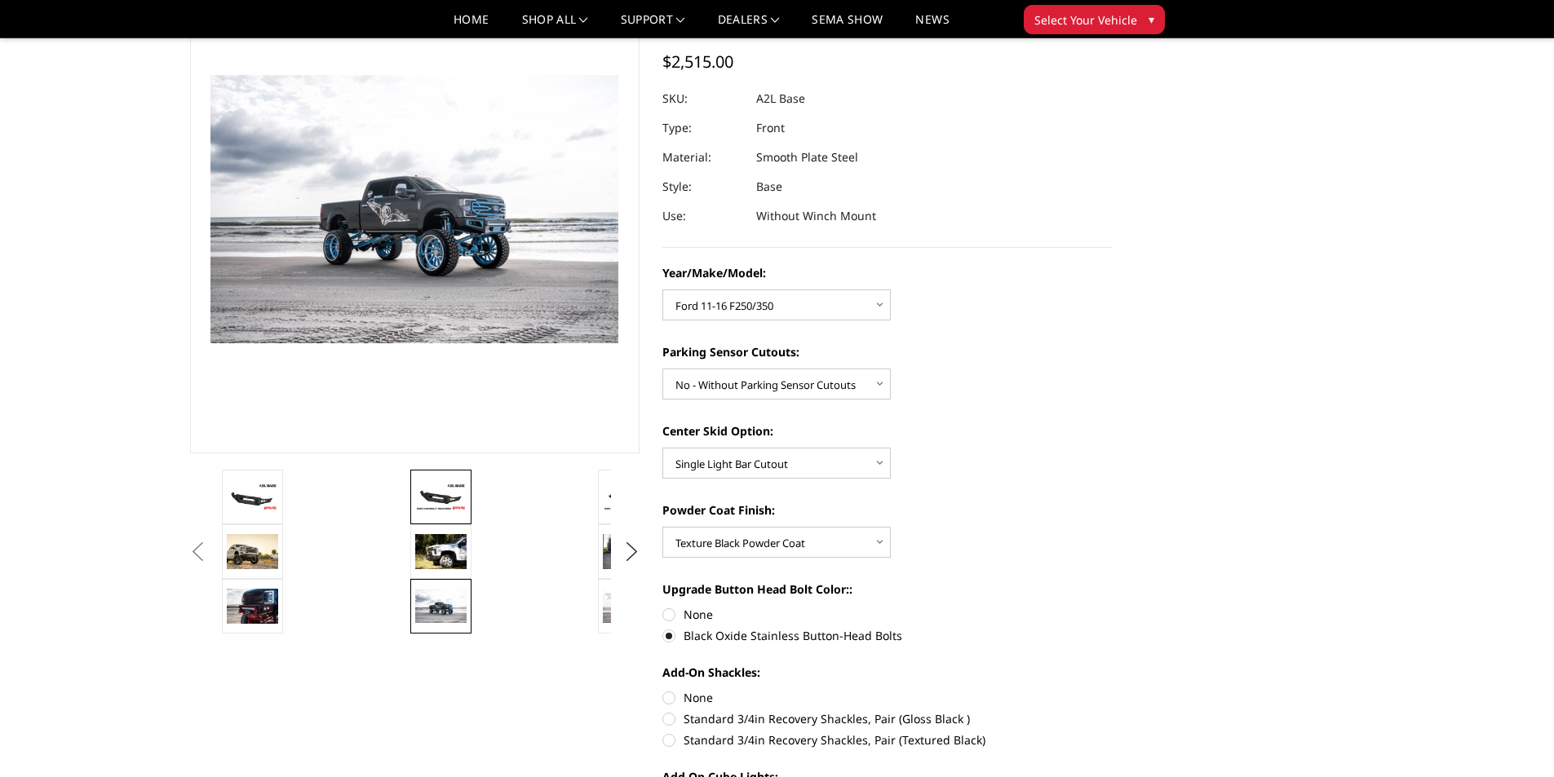
click at [440, 493] on img at bounding box center [440, 497] width 51 height 29
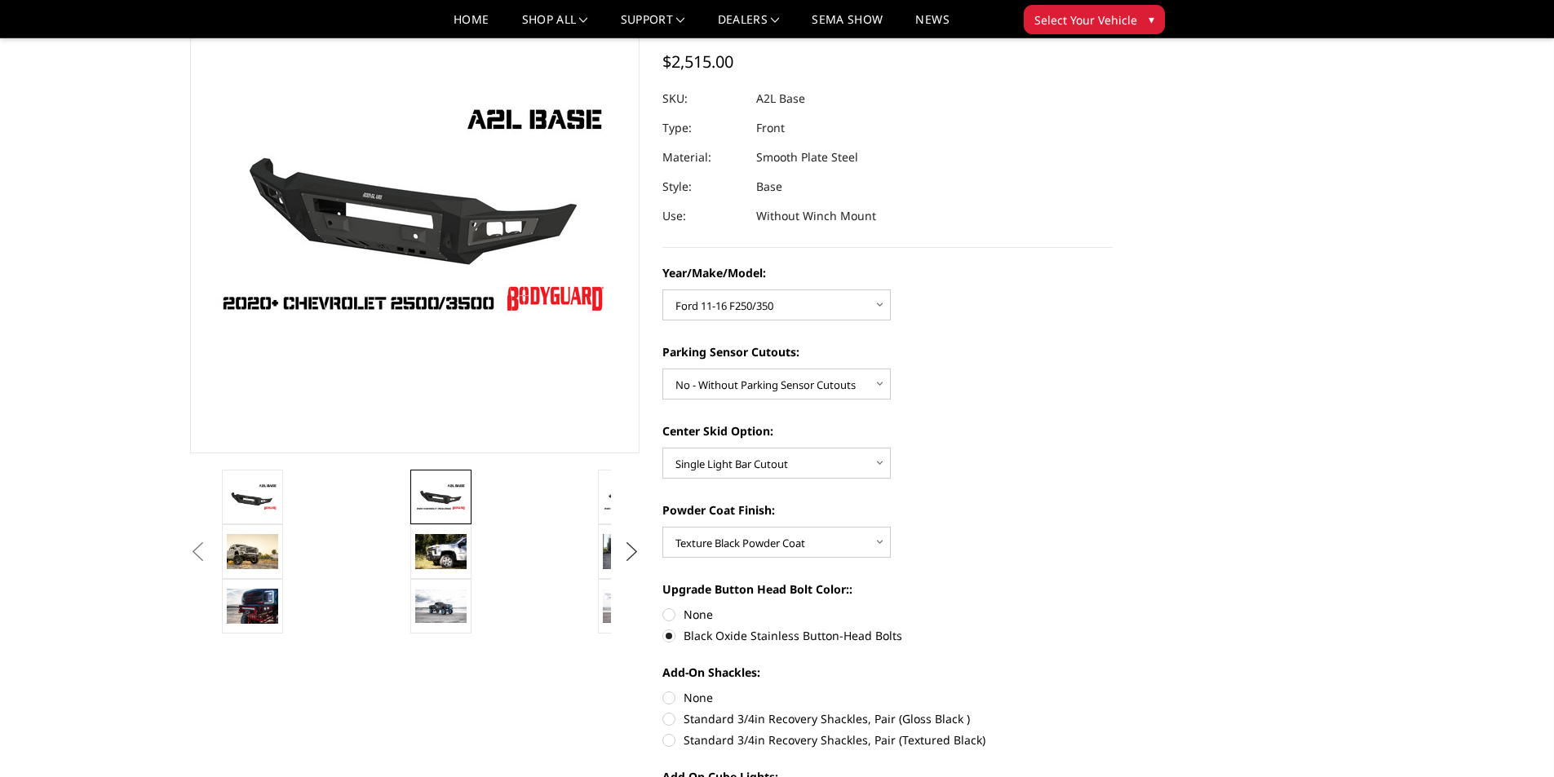
click at [637, 555] on button "Next" at bounding box center [631, 552] width 24 height 24
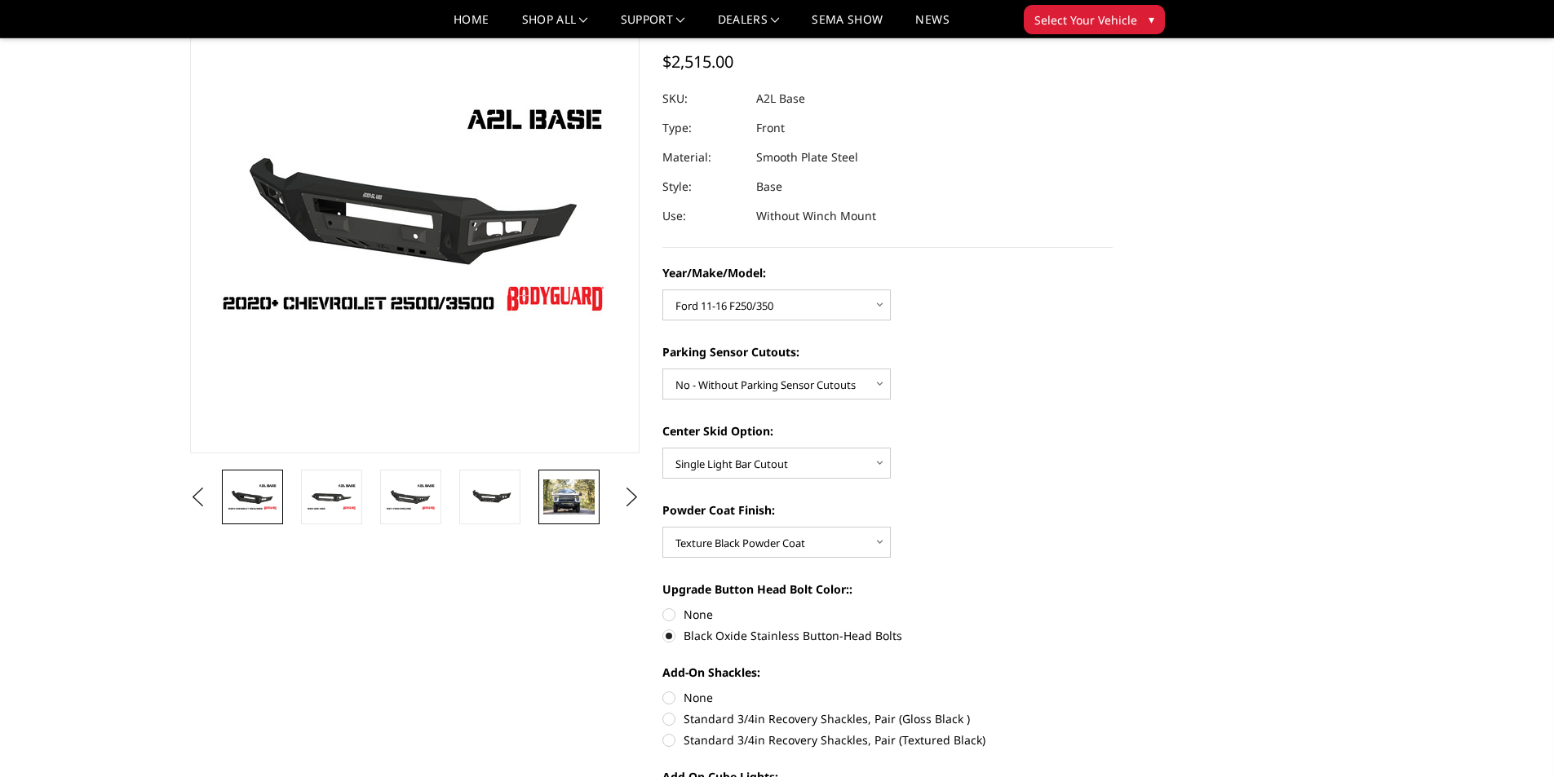
click at [549, 498] on img at bounding box center [568, 497] width 51 height 34
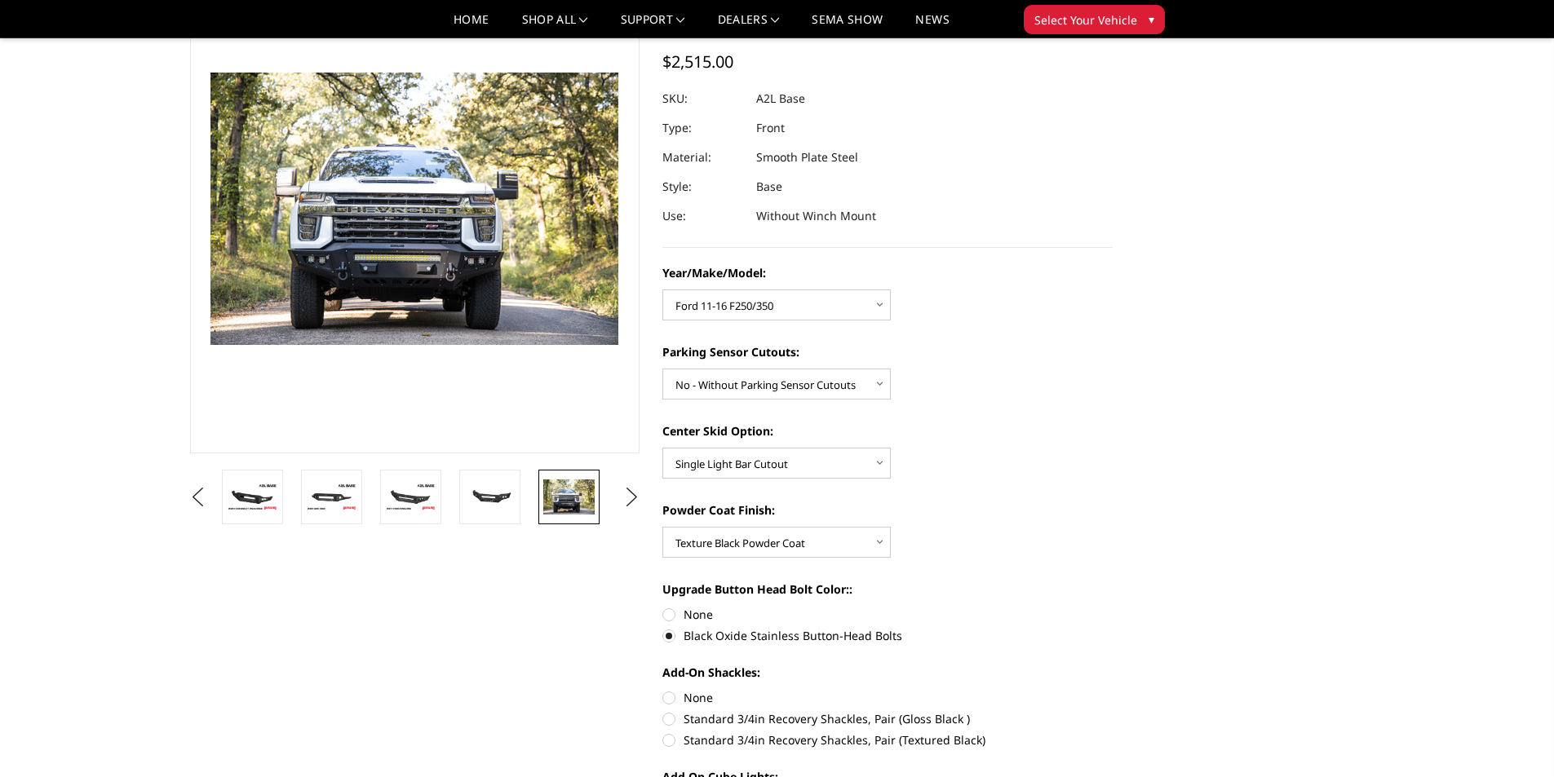
scroll to position [96, 0]
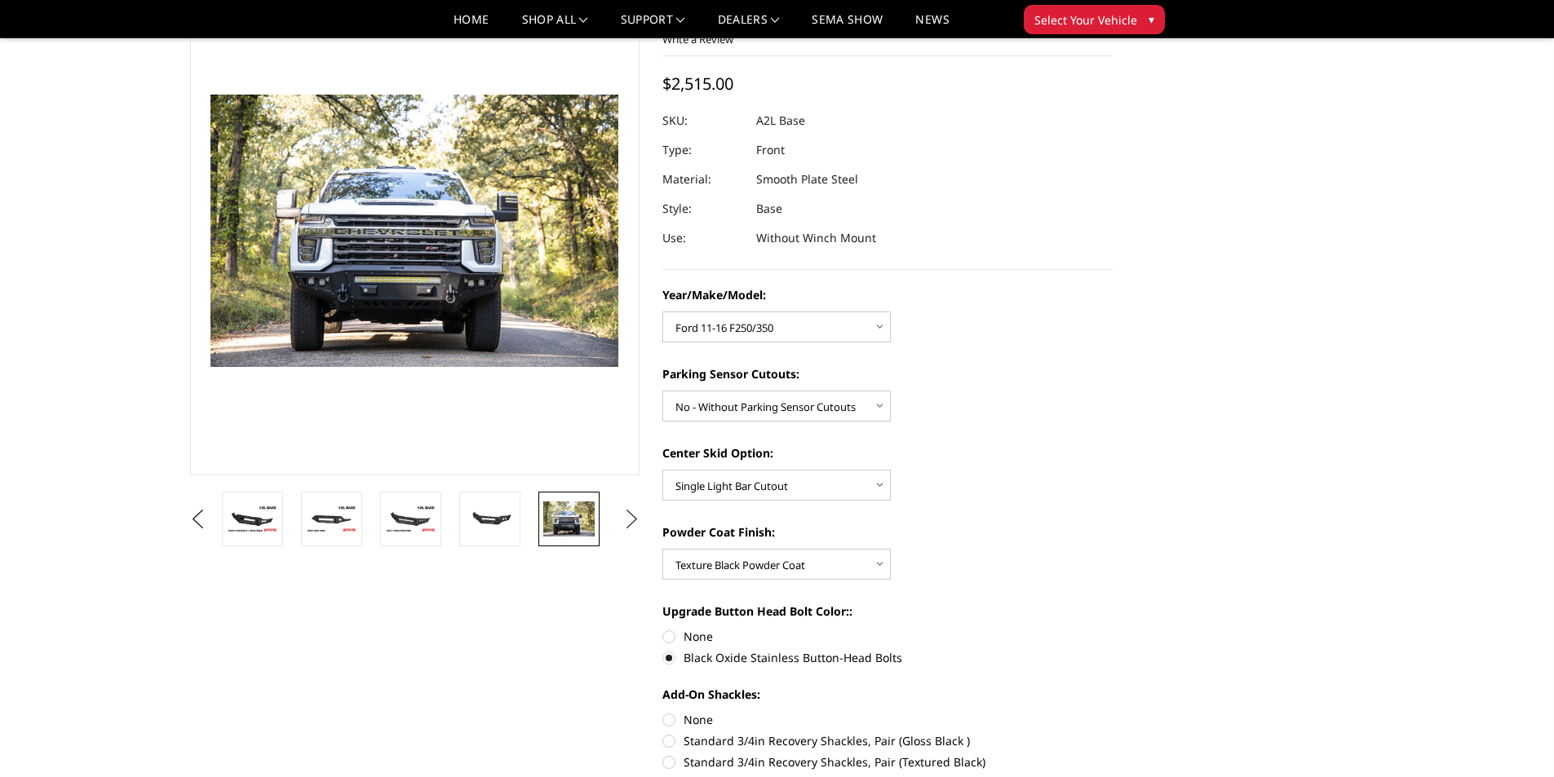
click at [626, 511] on button "Next" at bounding box center [631, 519] width 24 height 24
click at [481, 524] on img at bounding box center [489, 519] width 51 height 34
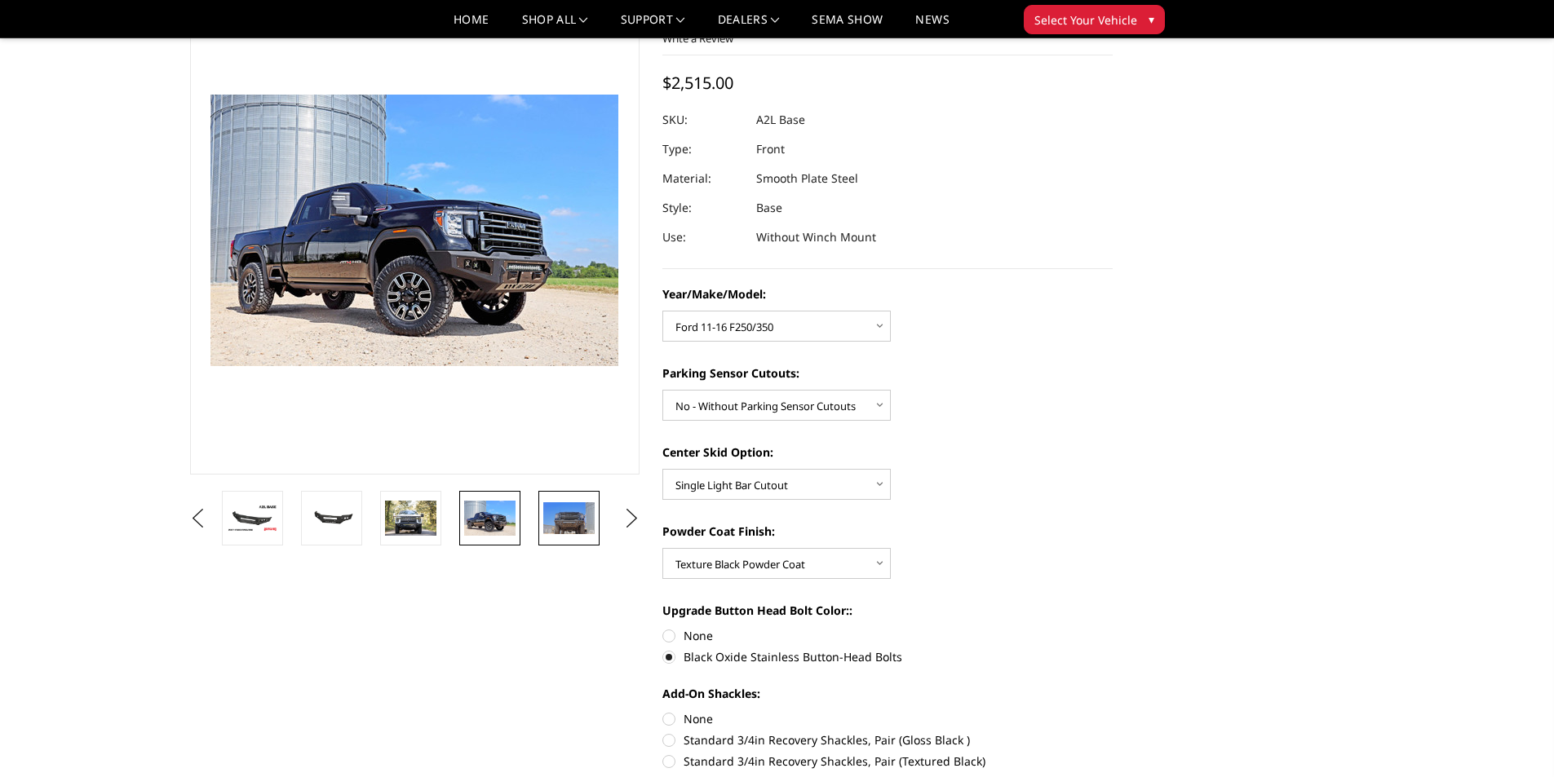
click at [560, 523] on img at bounding box center [568, 518] width 51 height 33
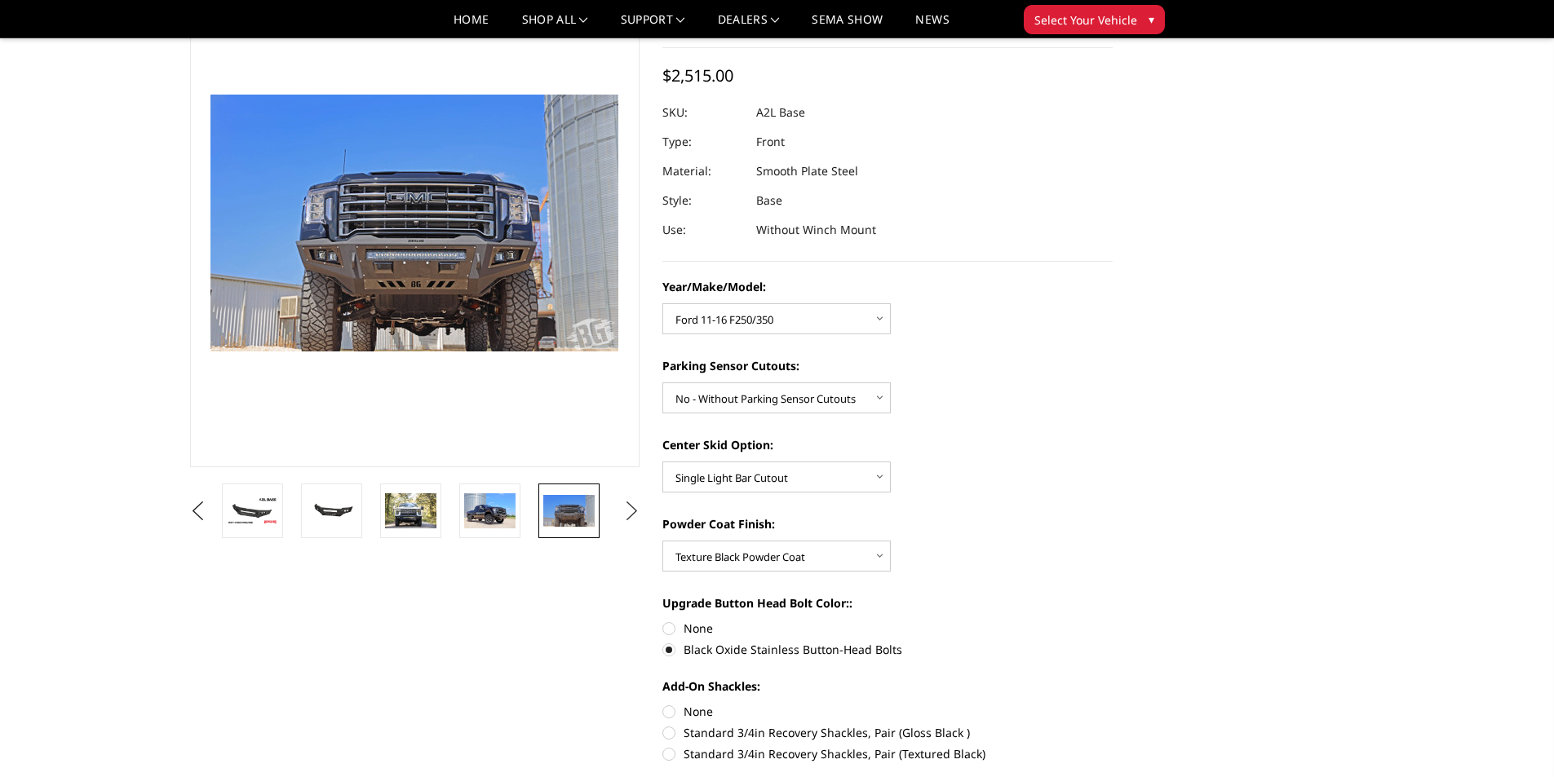
click at [631, 510] on button "Next" at bounding box center [631, 511] width 24 height 24
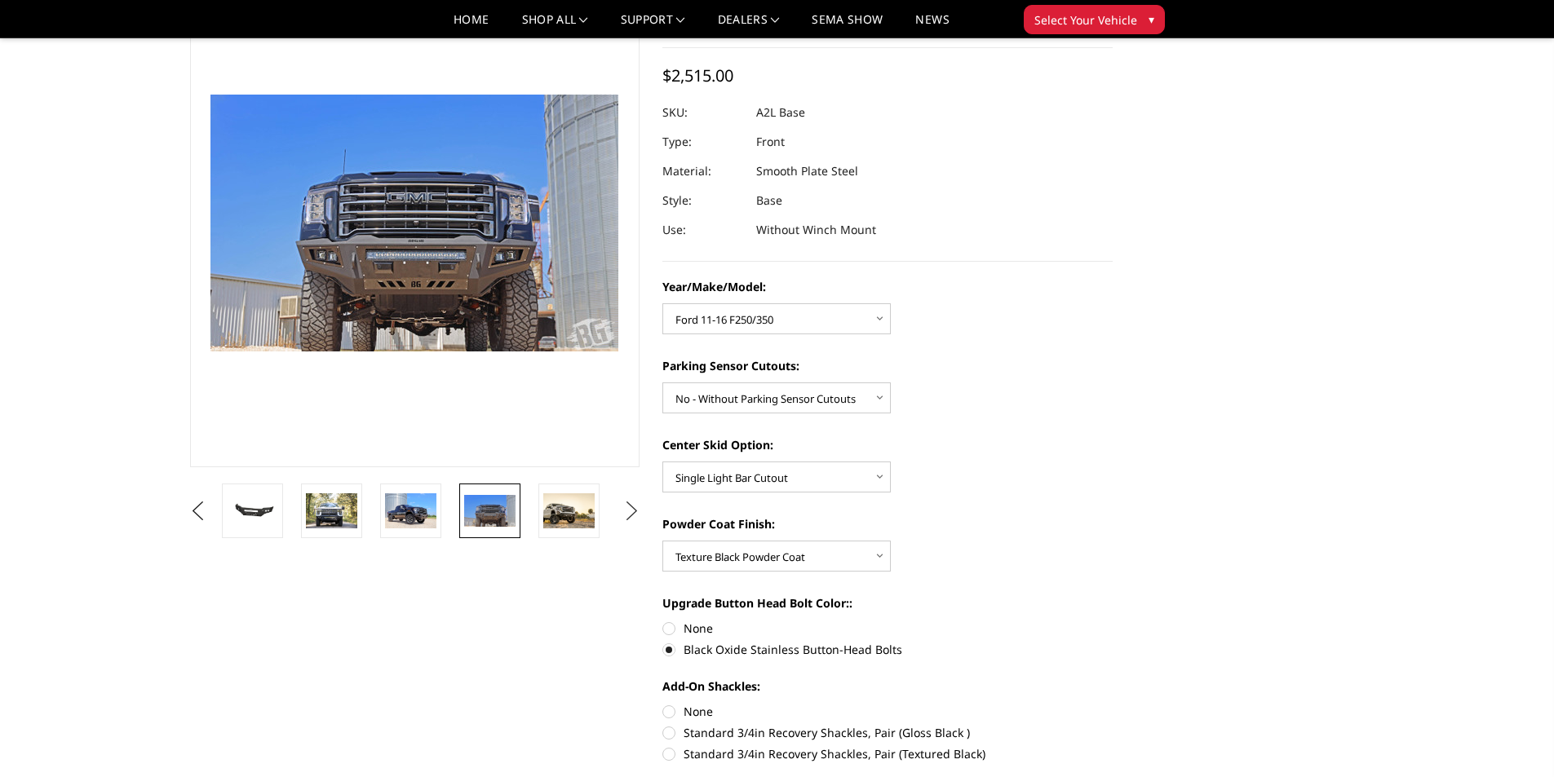
click at [631, 510] on button "Next" at bounding box center [631, 511] width 24 height 24
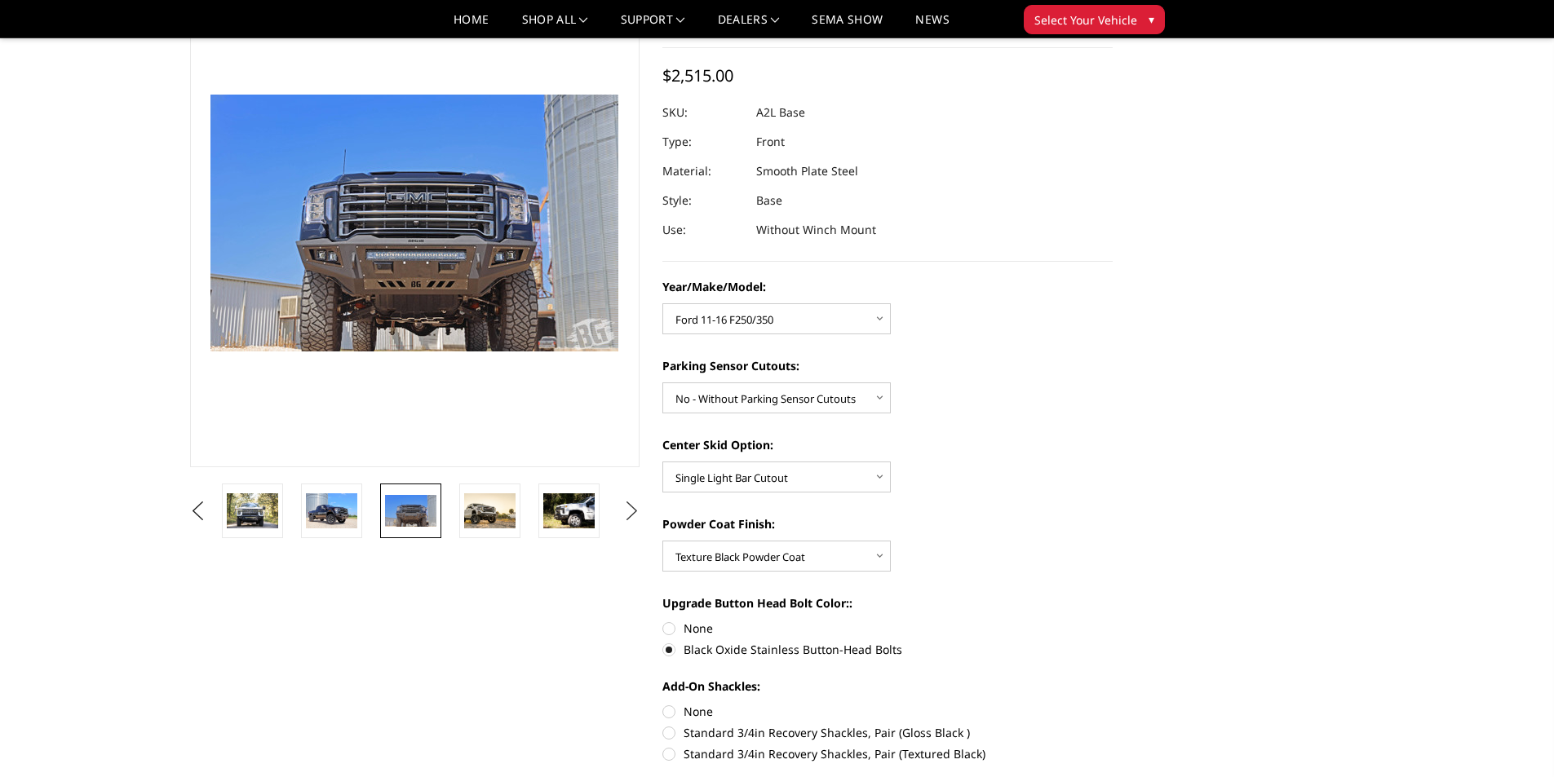
click at [638, 511] on button "Next" at bounding box center [631, 511] width 24 height 24
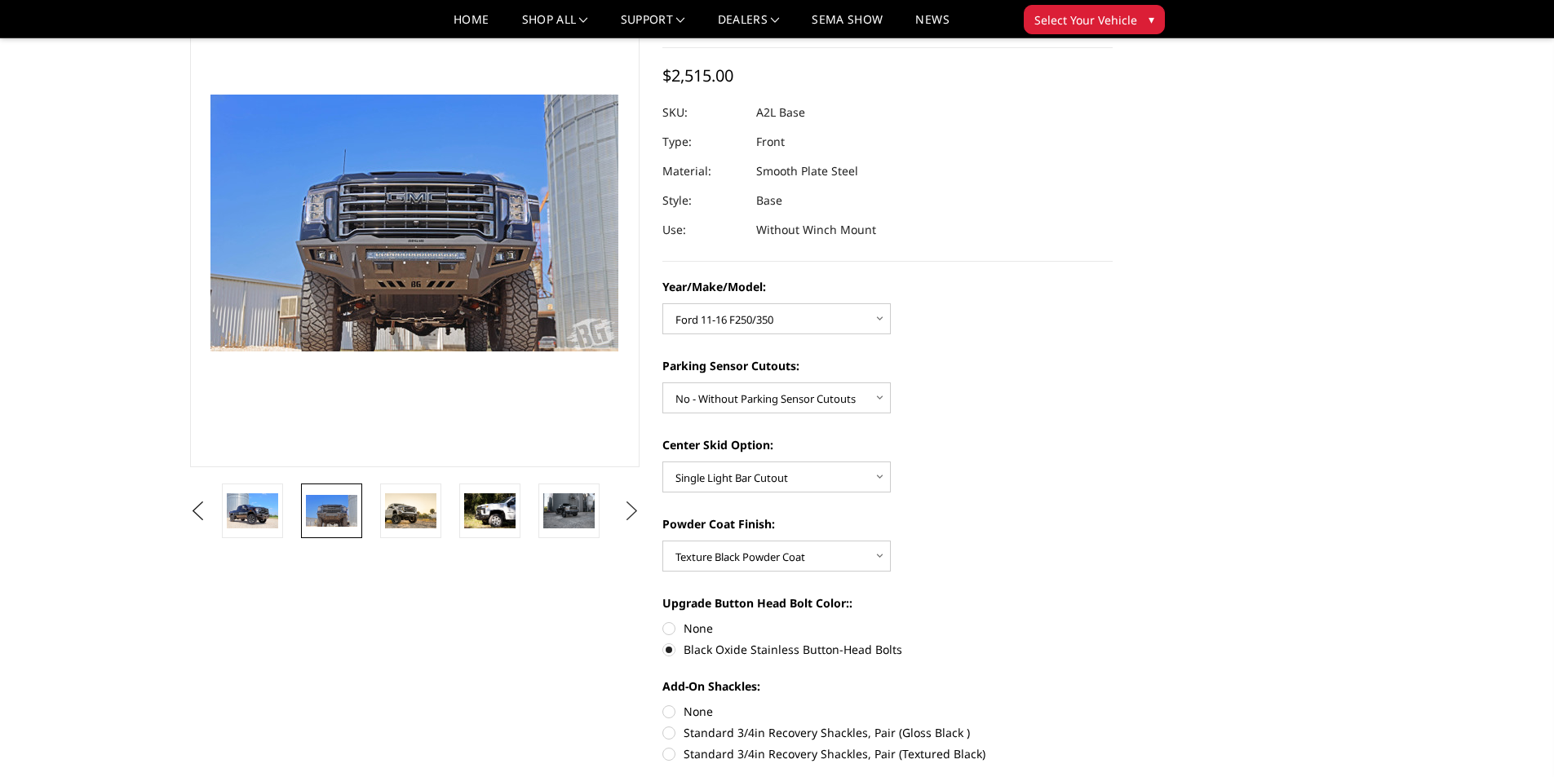
click at [638, 511] on button "Next" at bounding box center [631, 511] width 24 height 24
click at [555, 515] on img at bounding box center [568, 510] width 51 height 34
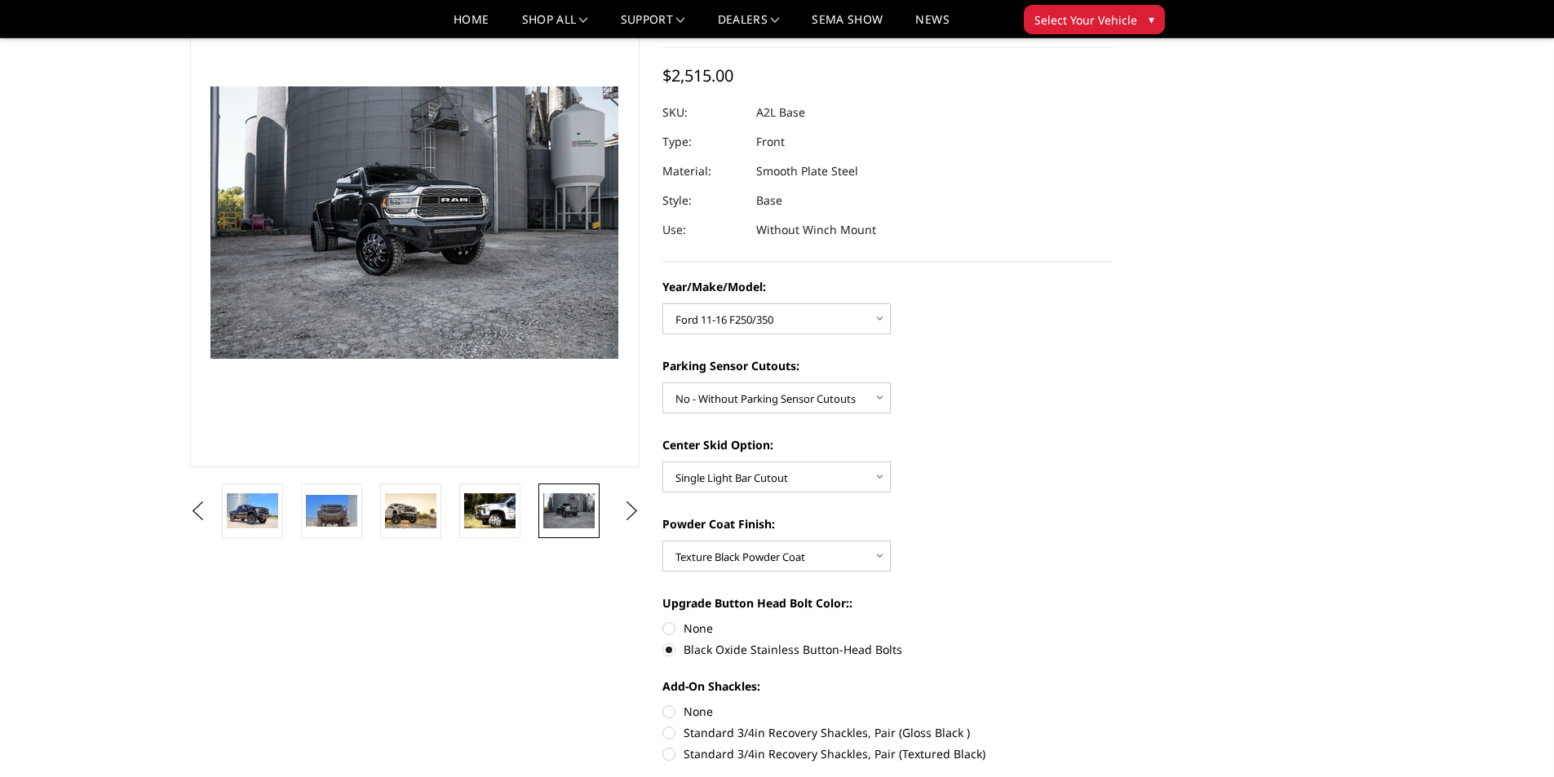
scroll to position [96, 0]
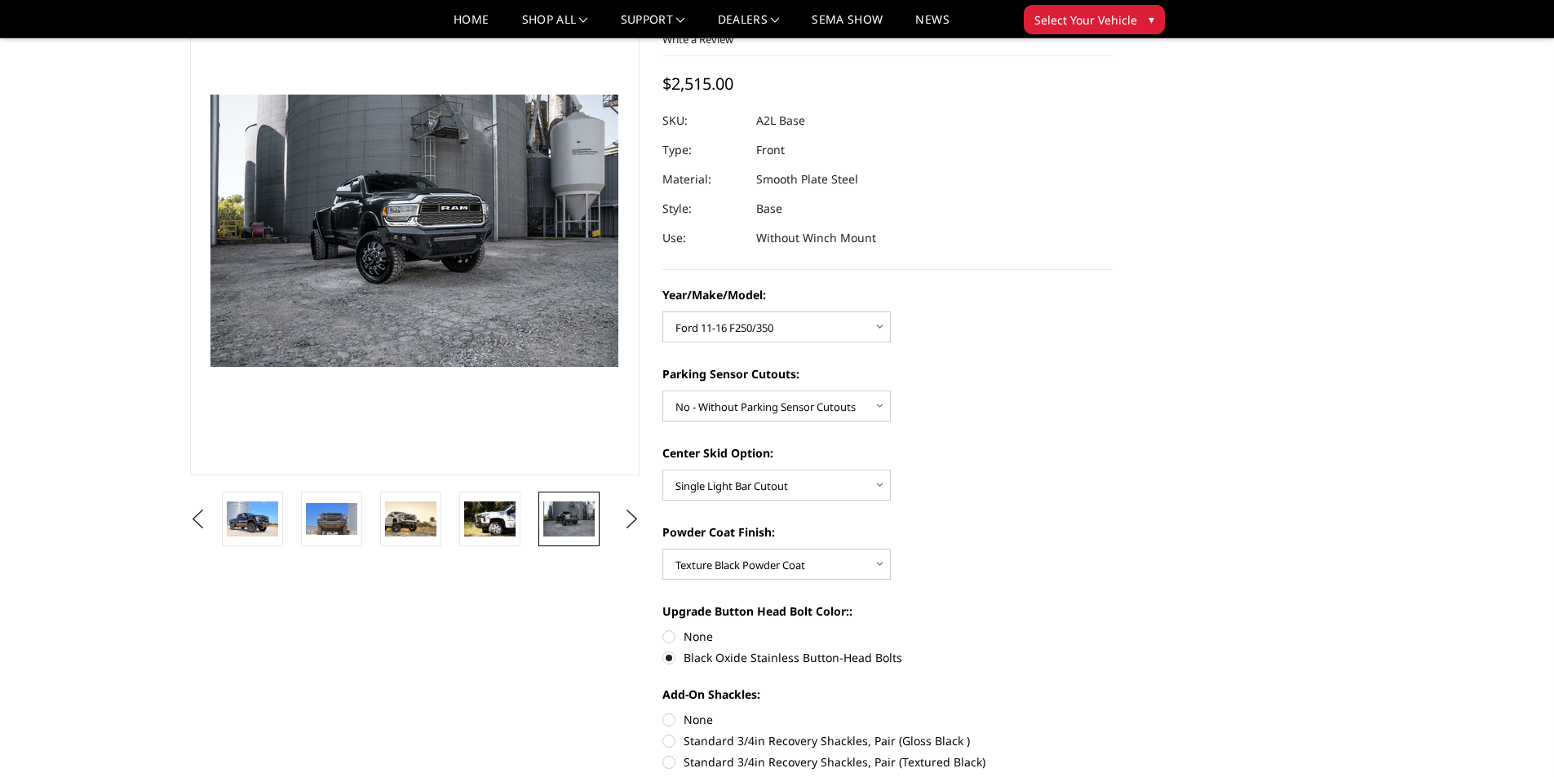
drag, startPoint x: 1542, startPoint y: 237, endPoint x: 1536, endPoint y: 250, distance: 15.3
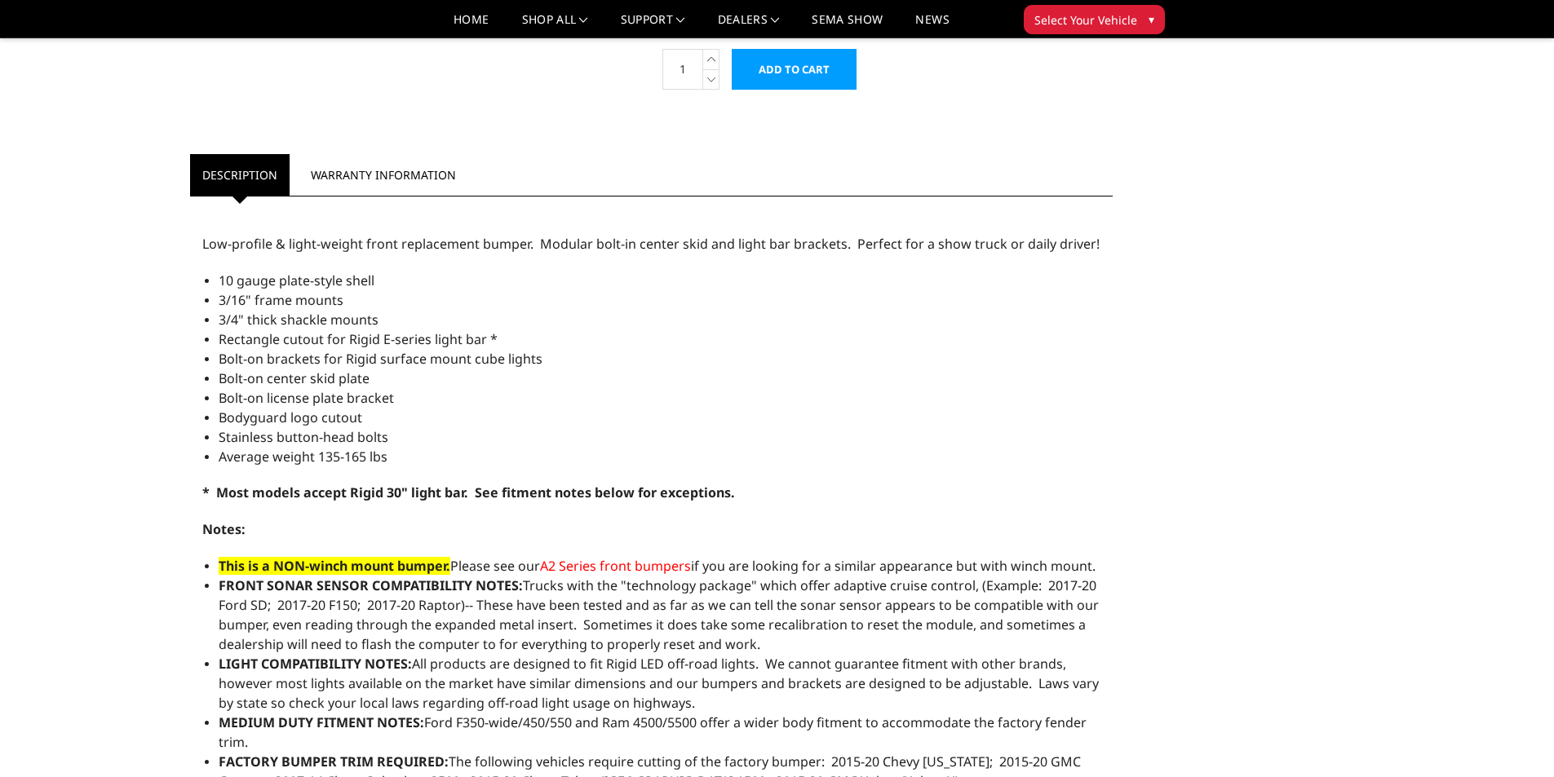
scroll to position [0, 0]
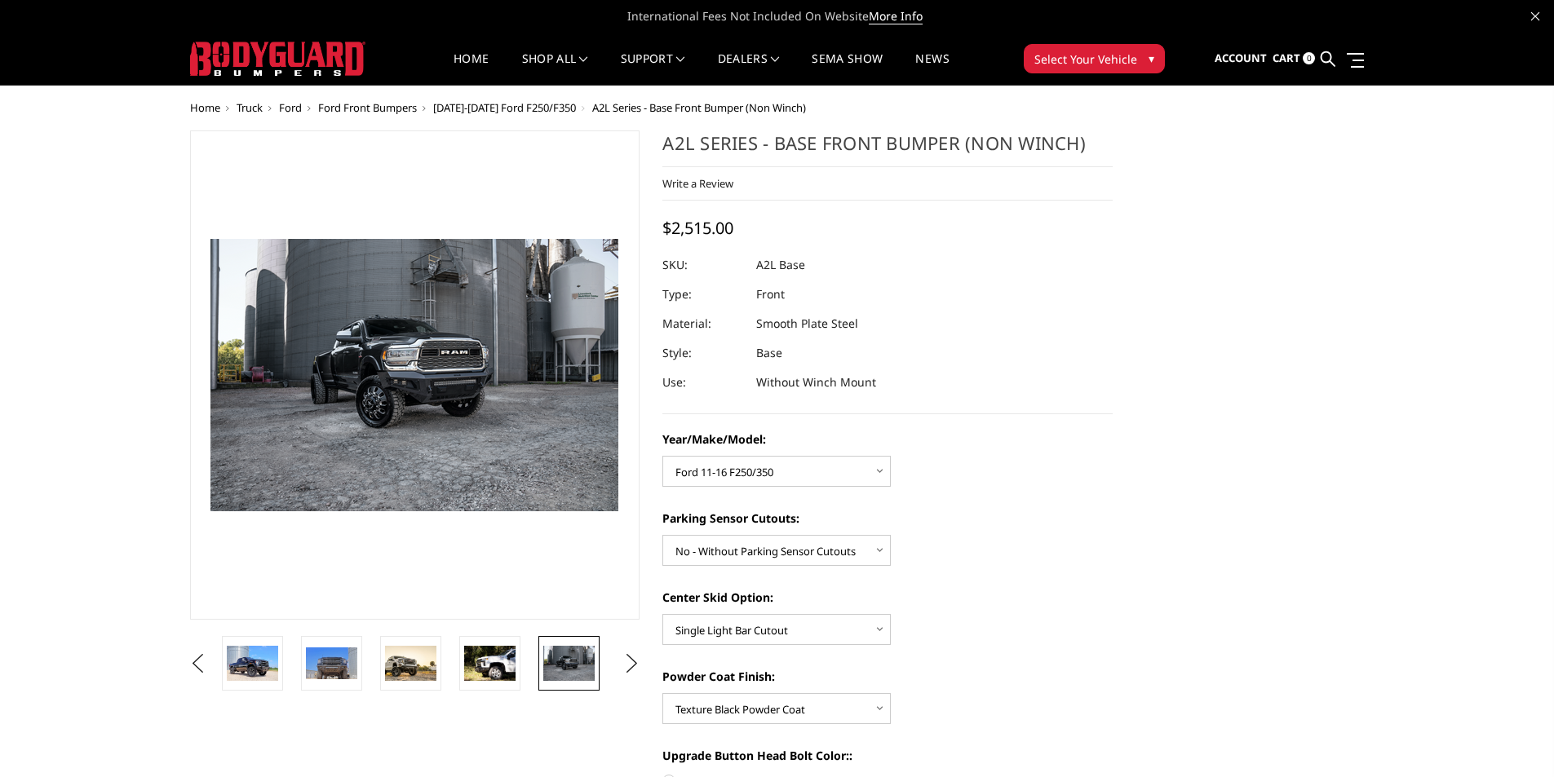
click at [491, 107] on span "[DATE]-[DATE] Ford F250/F350" at bounding box center [504, 107] width 143 height 15
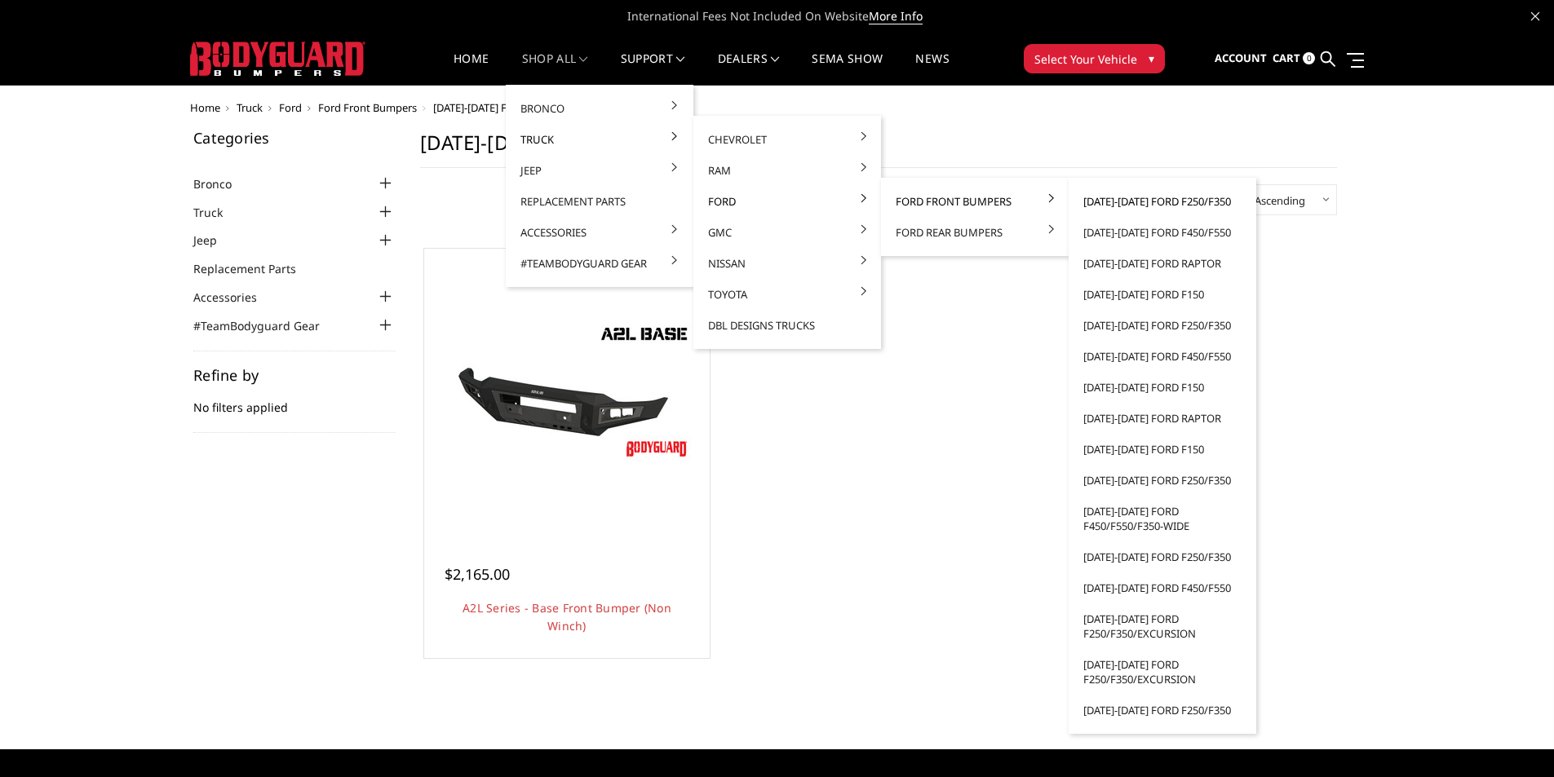
click at [1139, 201] on link "[DATE]-[DATE] Ford F250/F350" at bounding box center [1162, 201] width 175 height 31
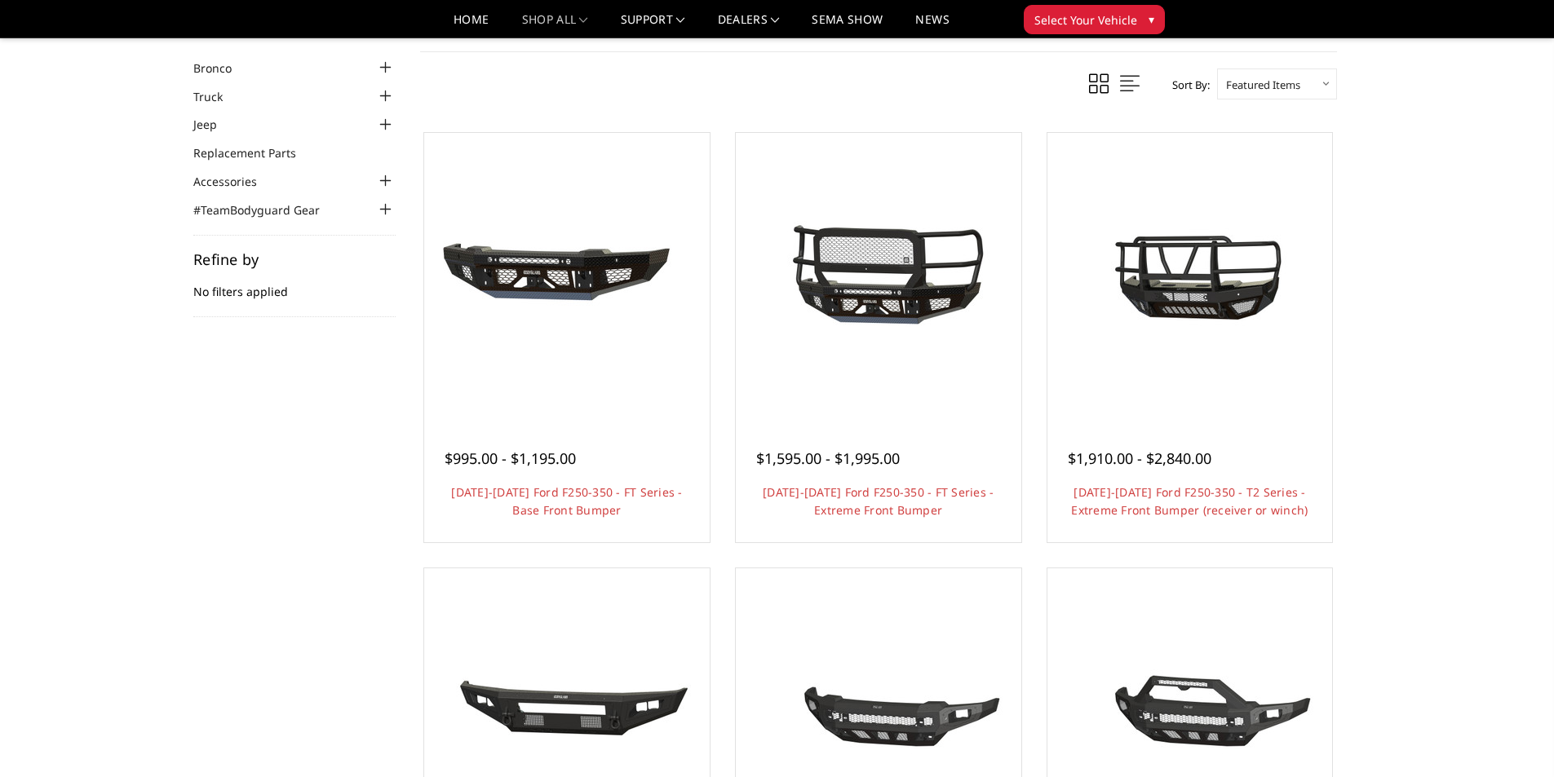
scroll to position [60, 0]
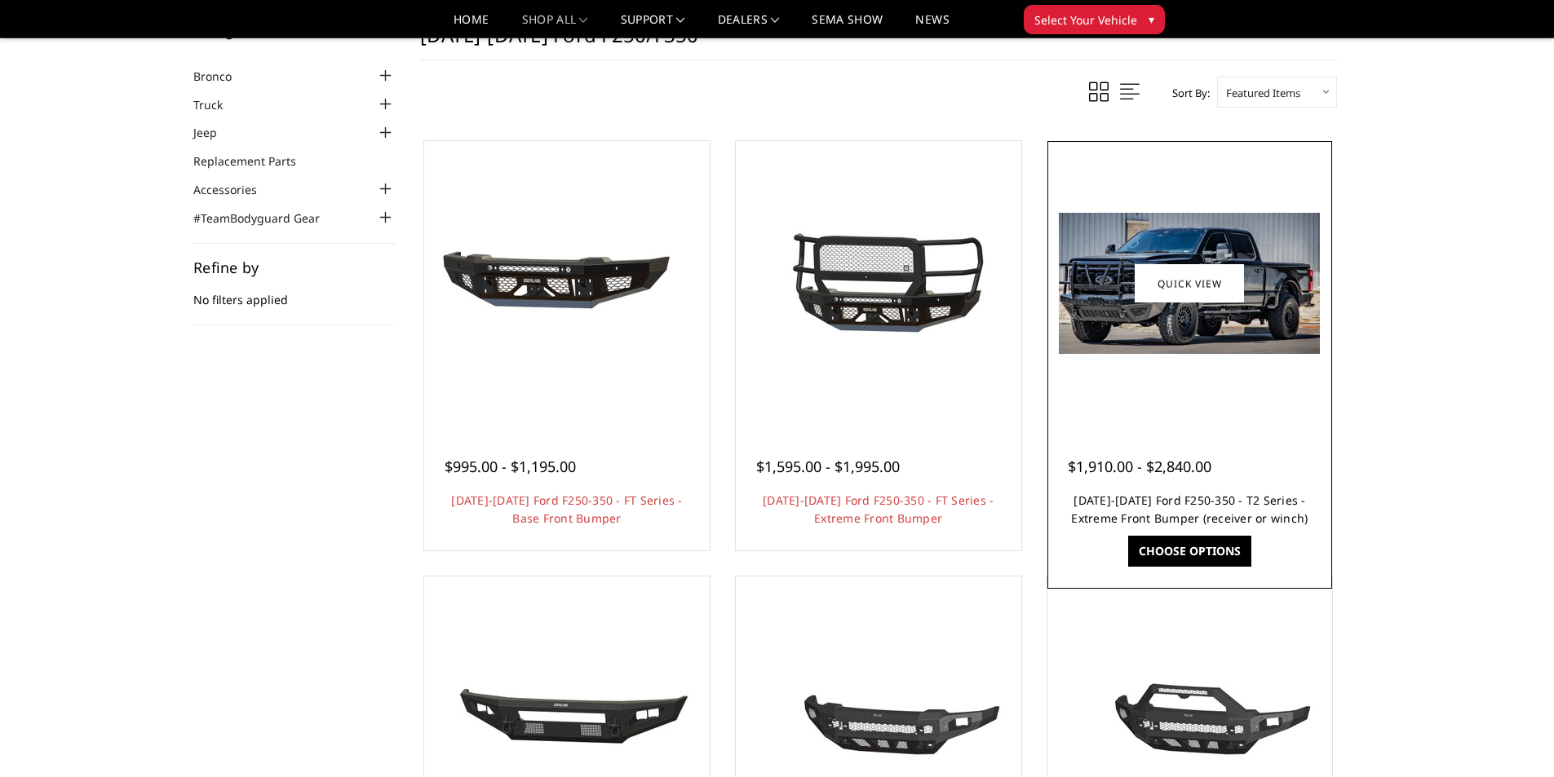
click at [1193, 493] on link "[DATE]-[DATE] Ford F250-350 - T2 Series - Extreme Front Bumper (receiver or win…" at bounding box center [1189, 509] width 237 height 33
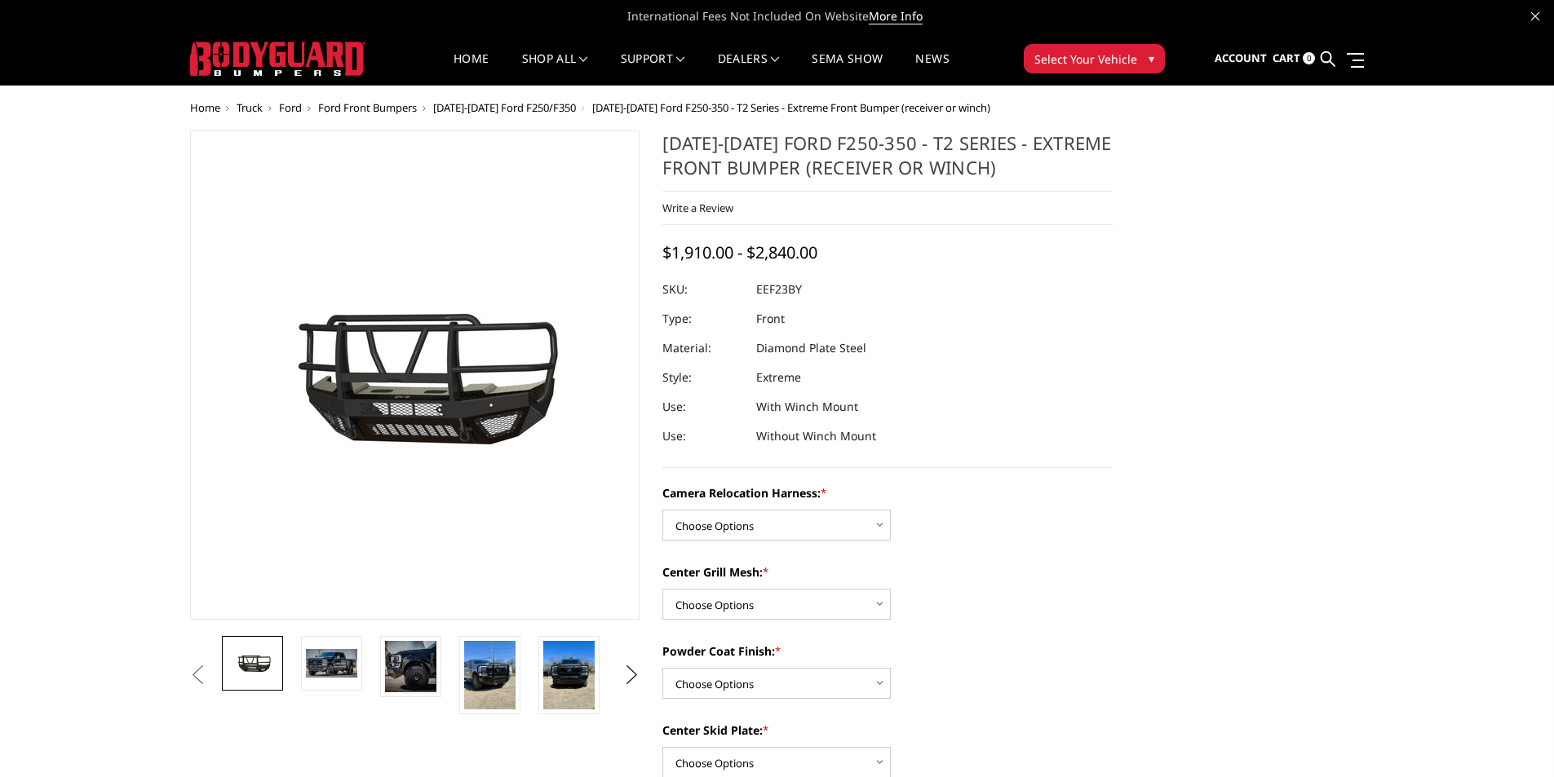
drag, startPoint x: 336, startPoint y: 679, endPoint x: 369, endPoint y: 675, distance: 33.8
click at [336, 679] on link at bounding box center [331, 663] width 61 height 55
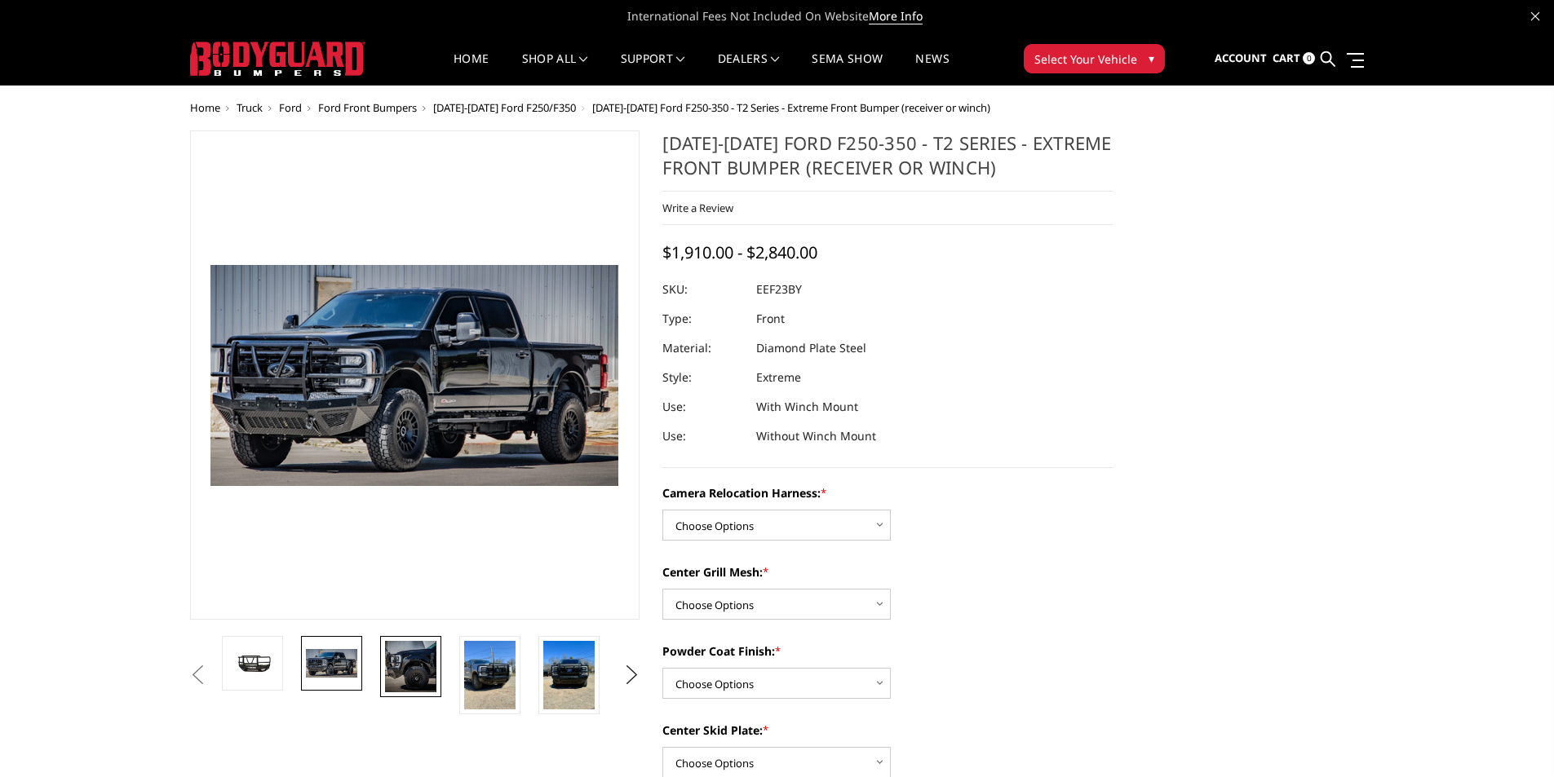
click at [405, 667] on img at bounding box center [410, 666] width 51 height 51
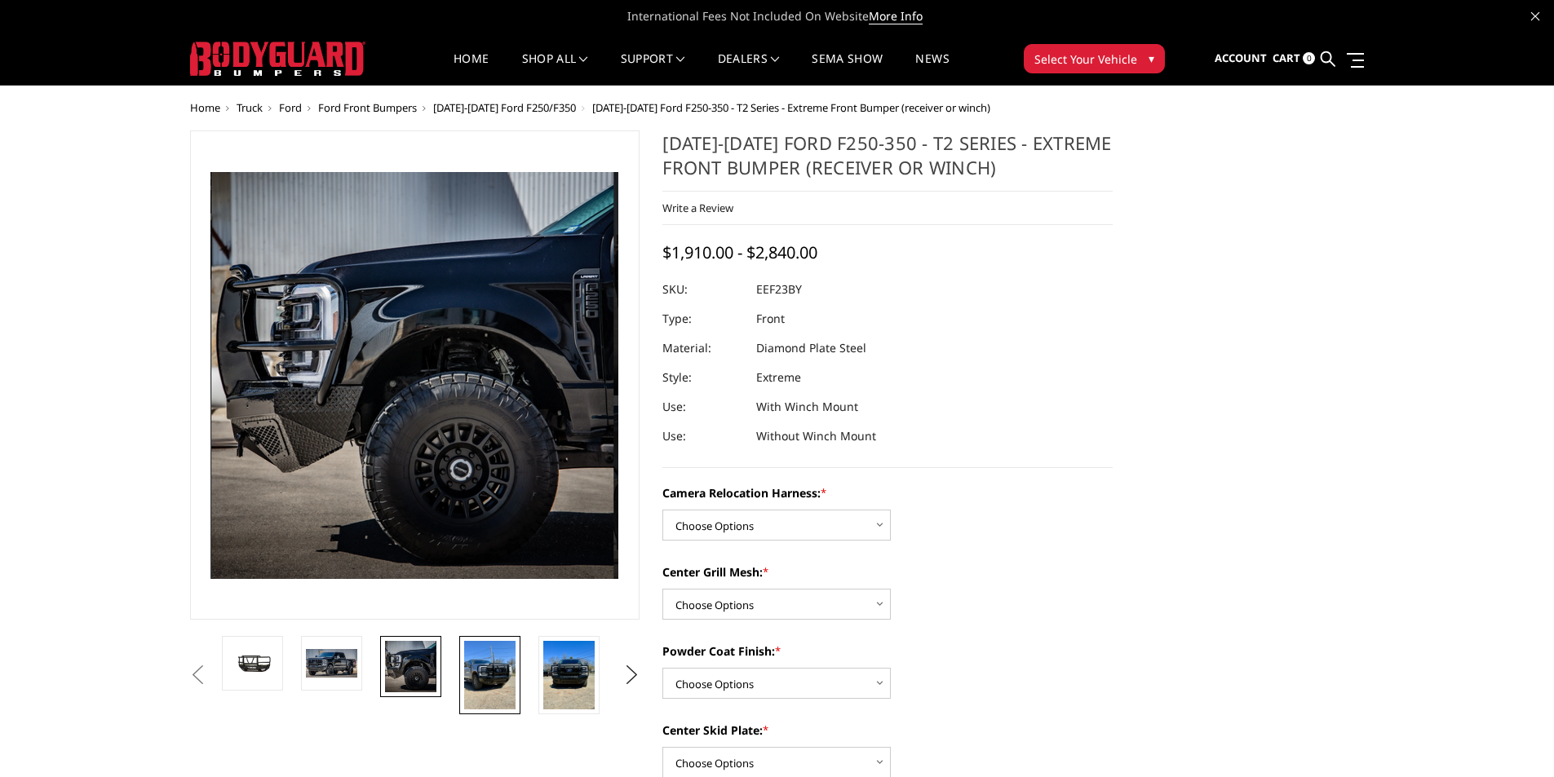
click at [493, 665] on img at bounding box center [489, 675] width 51 height 69
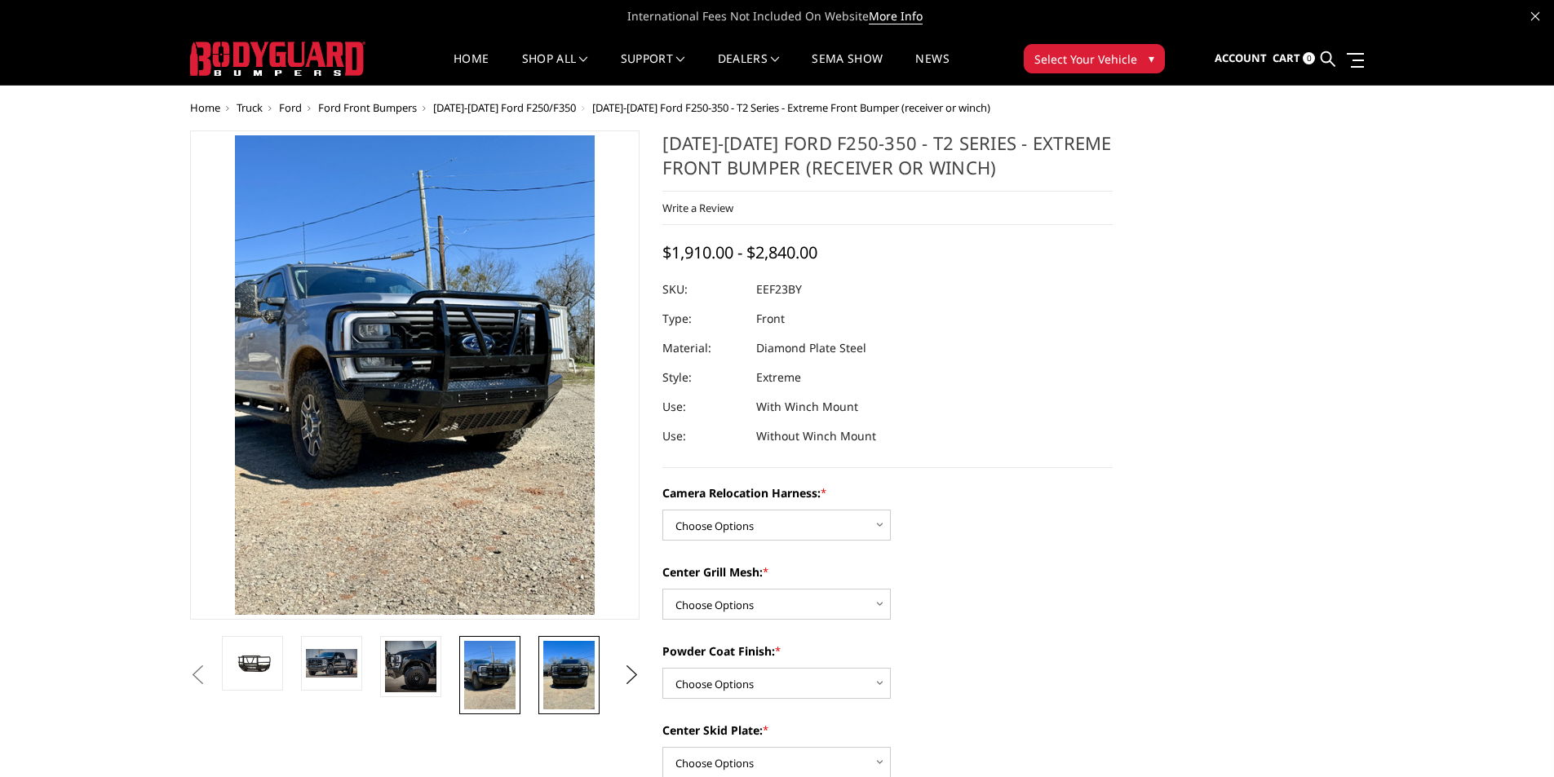
click at [550, 673] on img at bounding box center [568, 675] width 51 height 69
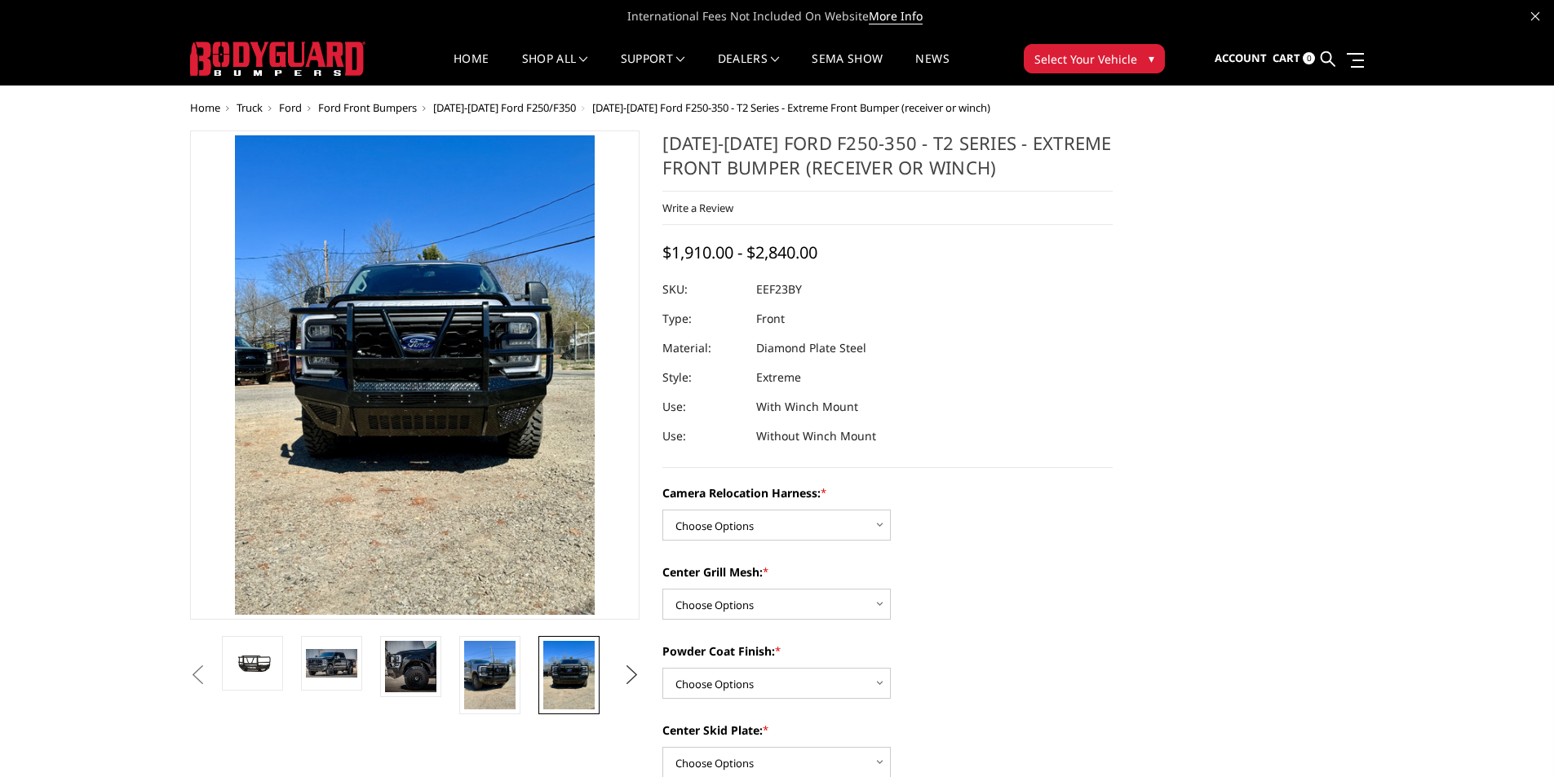
click at [630, 670] on button "Next" at bounding box center [631, 675] width 24 height 24
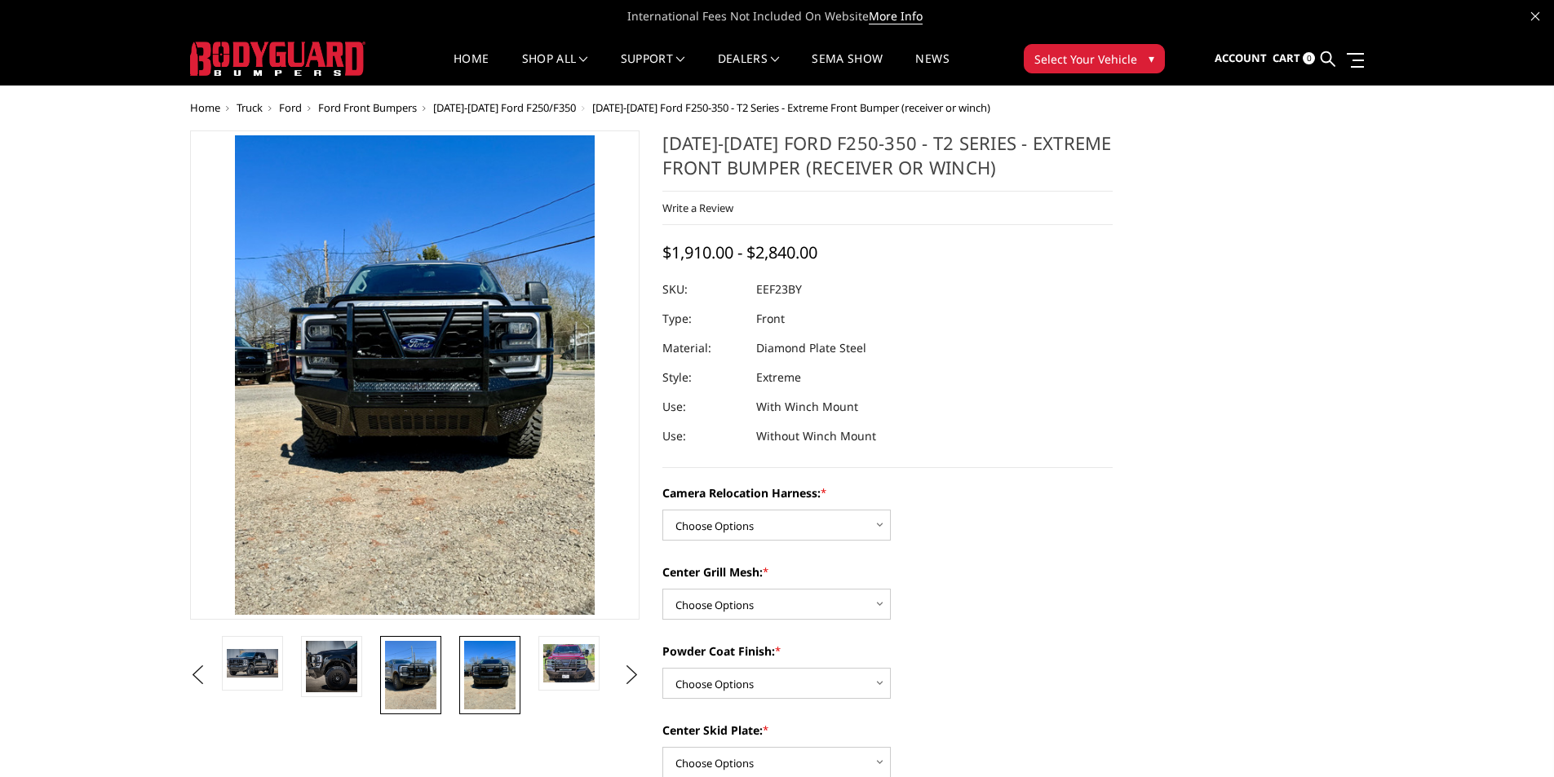
click at [386, 683] on img at bounding box center [410, 675] width 51 height 69
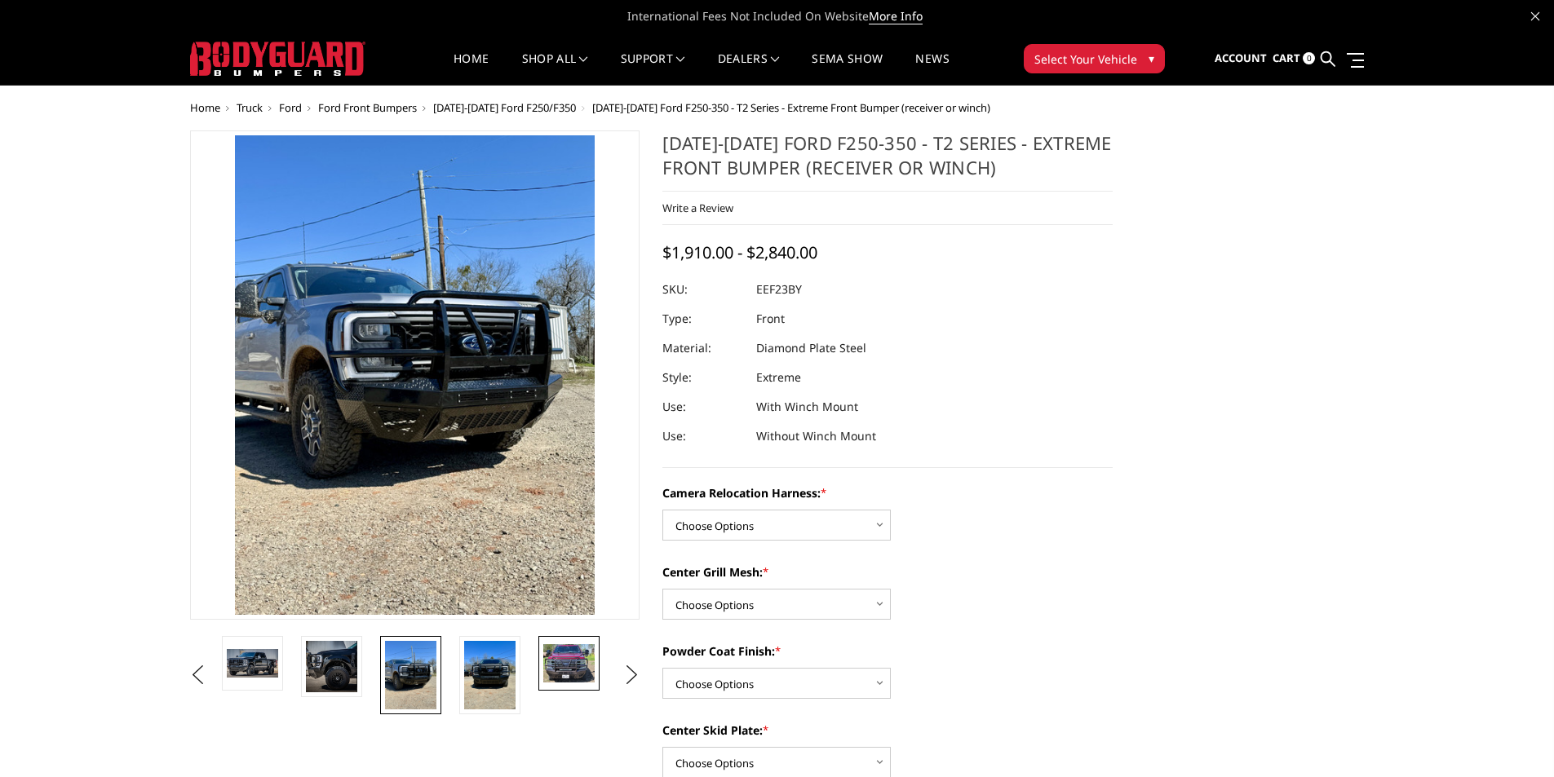
click at [572, 656] on img at bounding box center [568, 663] width 51 height 38
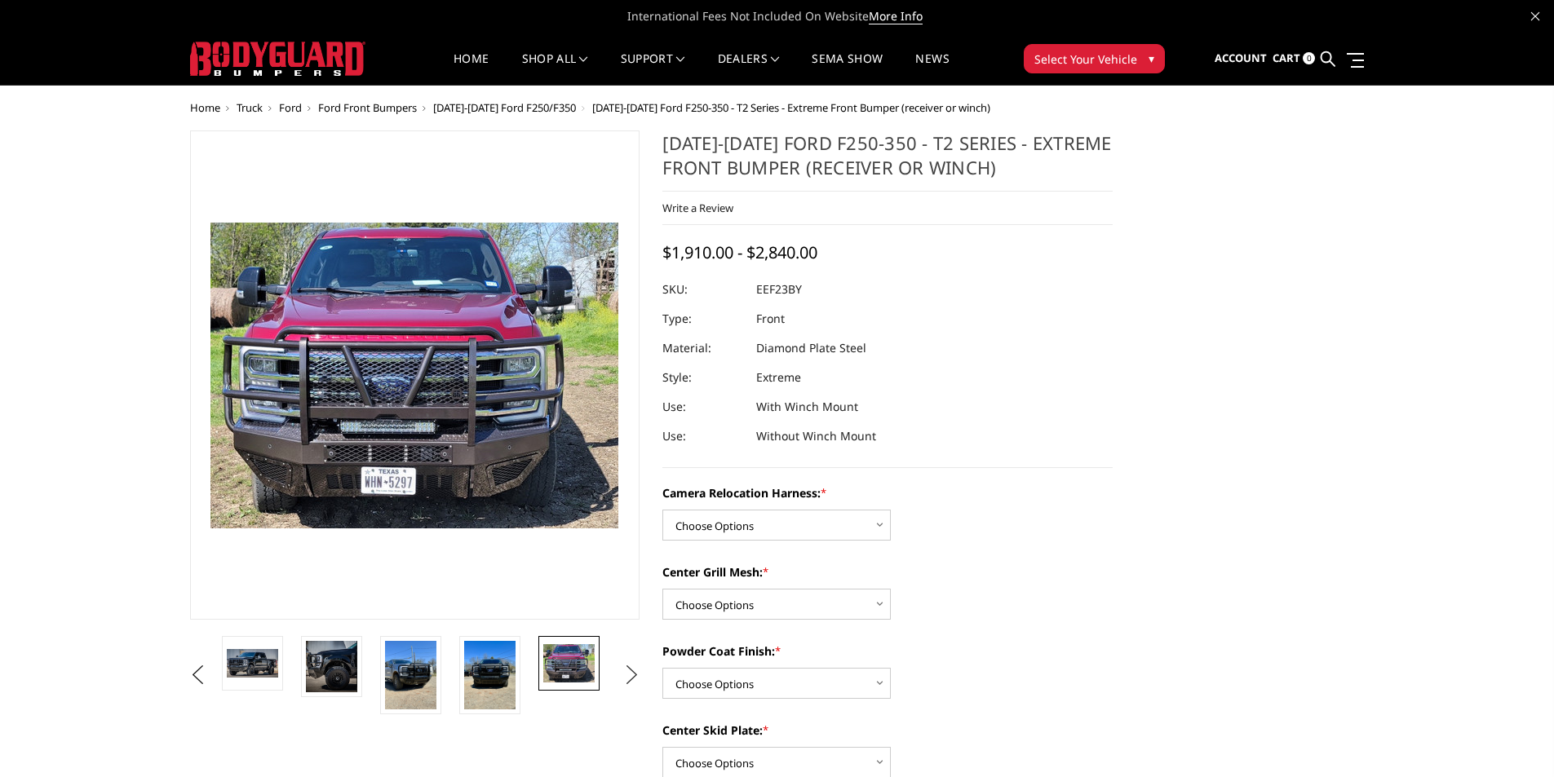
click at [630, 677] on button "Next" at bounding box center [631, 675] width 24 height 24
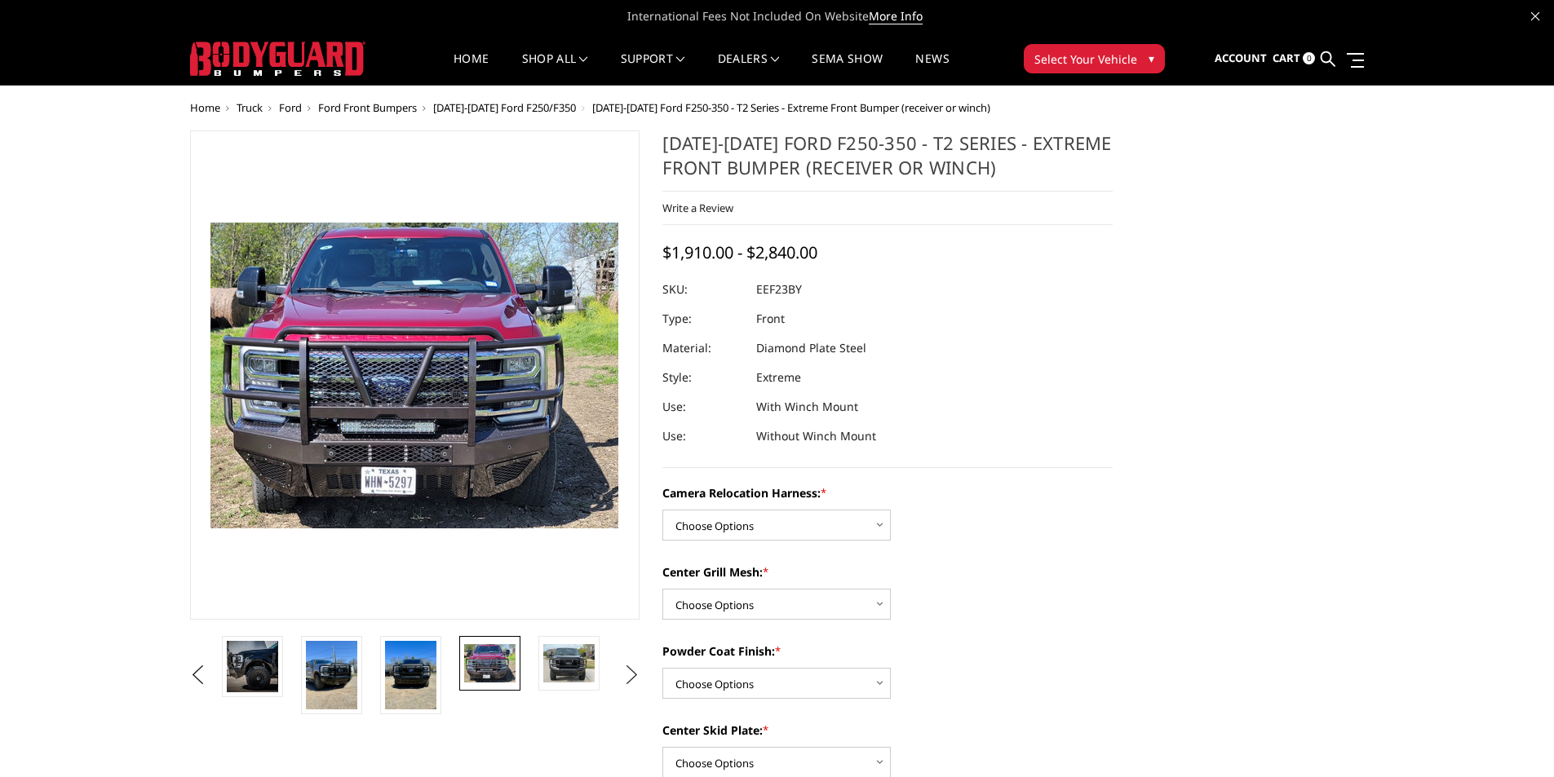
click at [630, 677] on button "Next" at bounding box center [631, 675] width 24 height 24
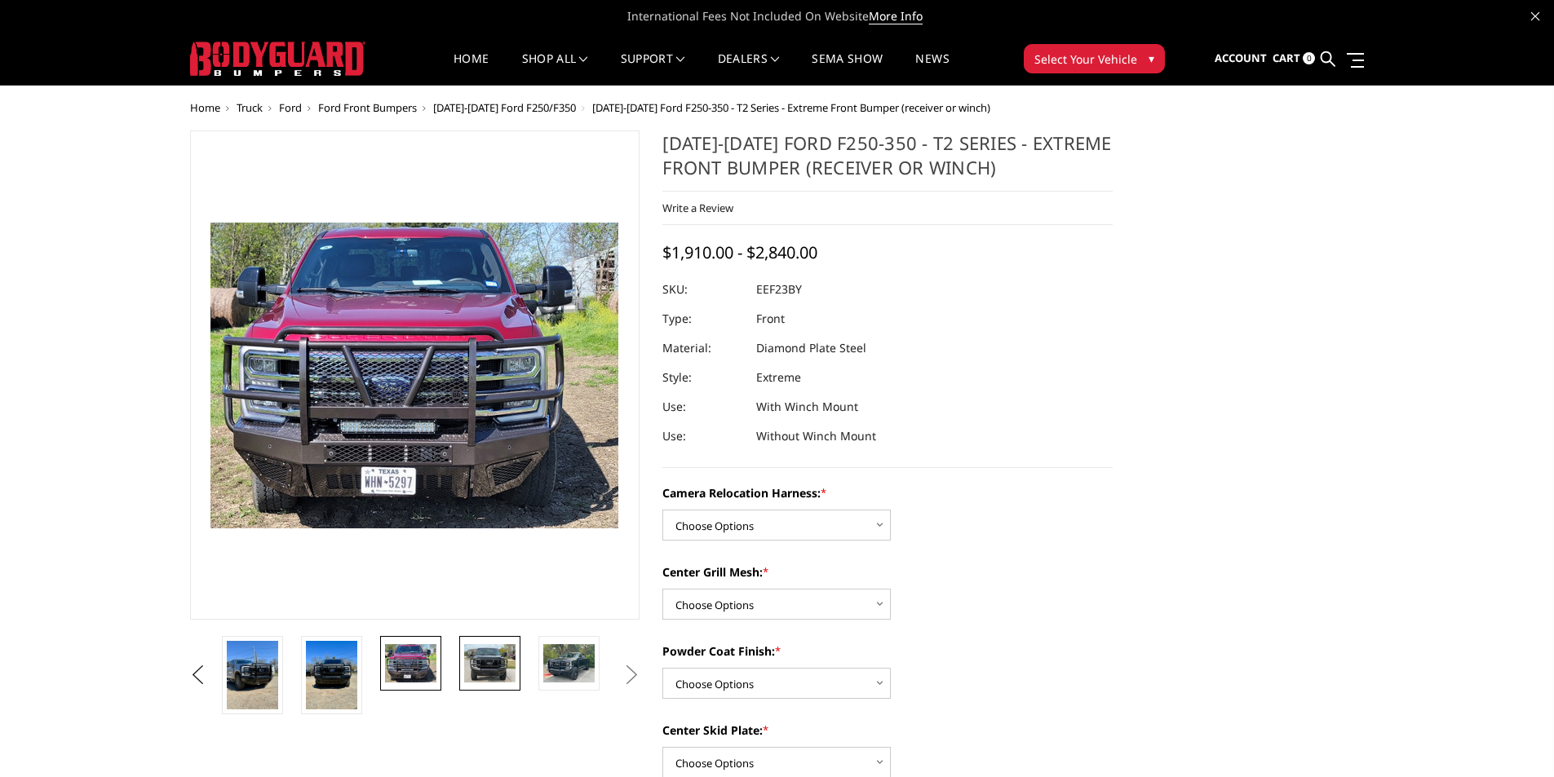
click at [492, 665] on img at bounding box center [489, 663] width 51 height 38
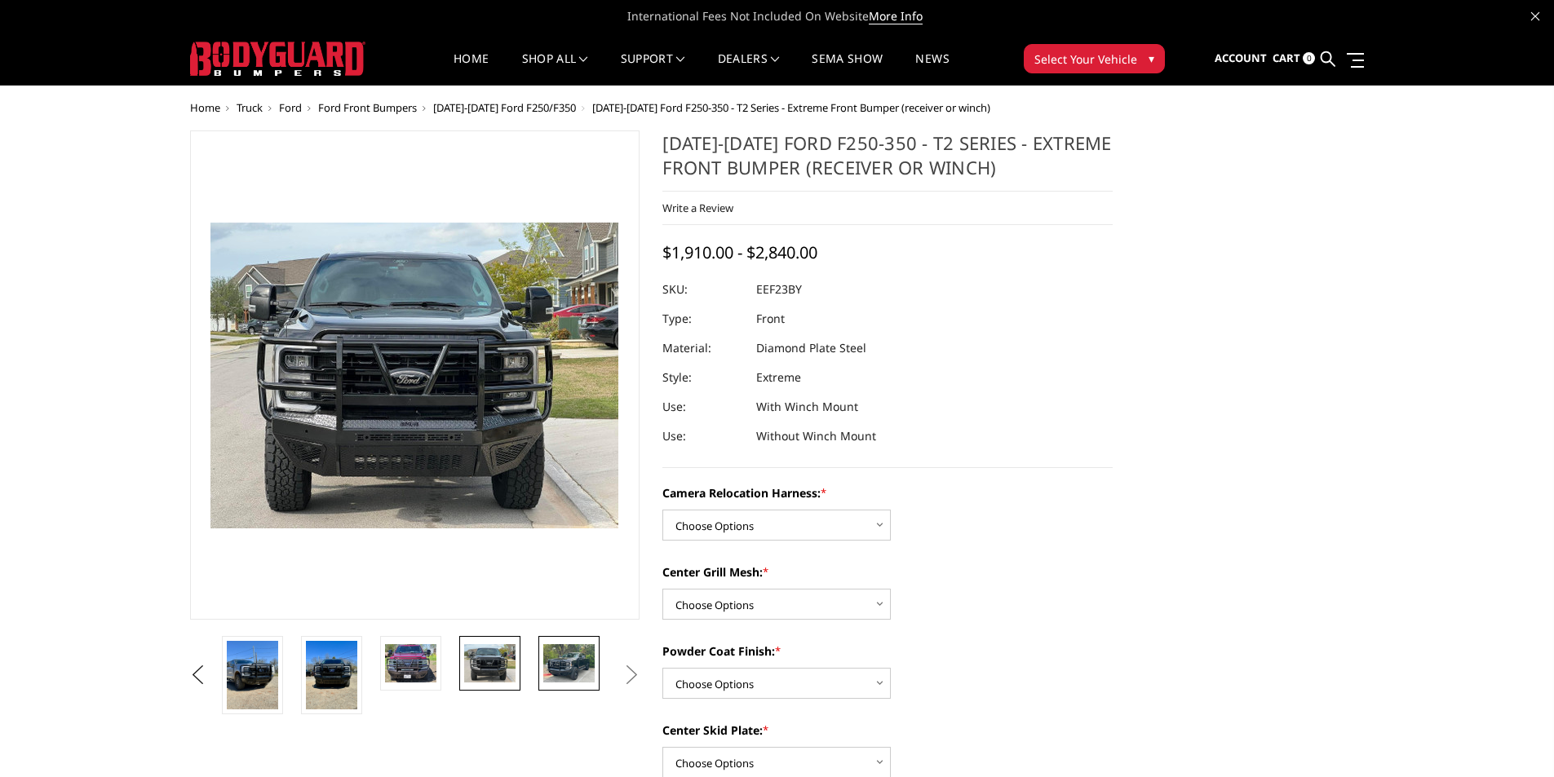
click at [555, 663] on img at bounding box center [568, 663] width 51 height 38
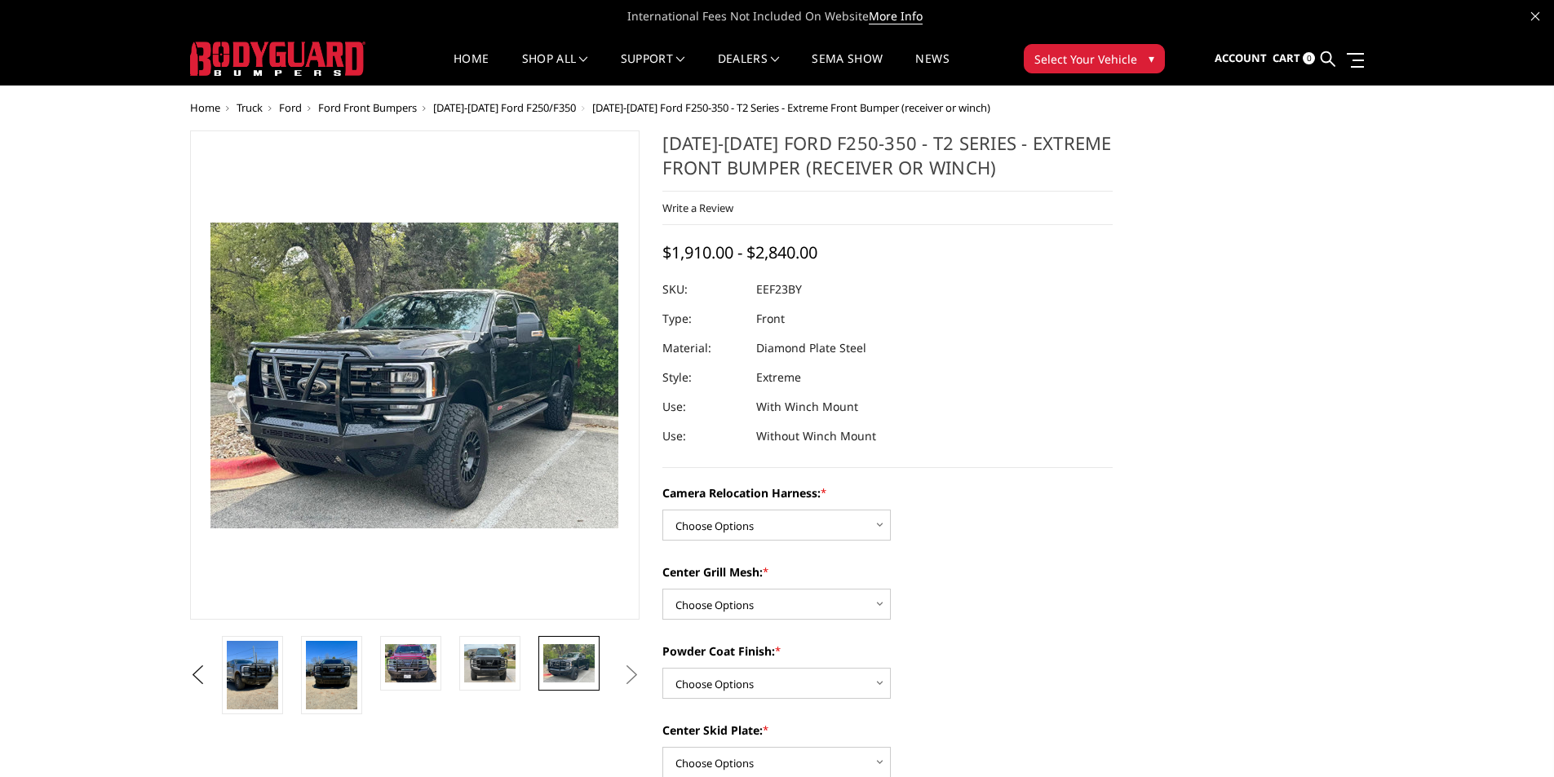
click at [630, 674] on button "Next" at bounding box center [631, 675] width 24 height 24
click at [639, 674] on button "Next" at bounding box center [631, 675] width 24 height 24
